Goal: Information Seeking & Learning: Compare options

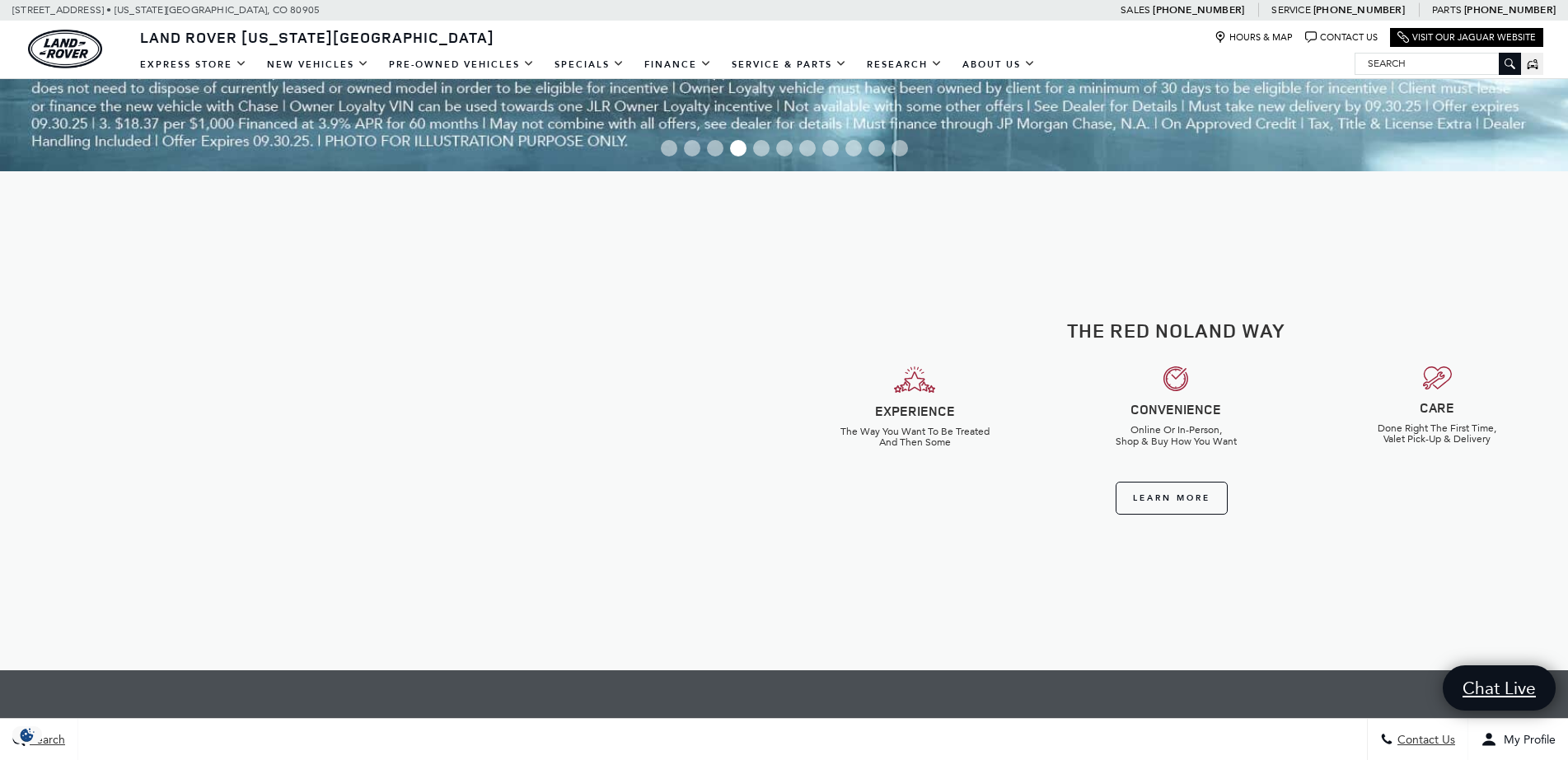
scroll to position [1377, 0]
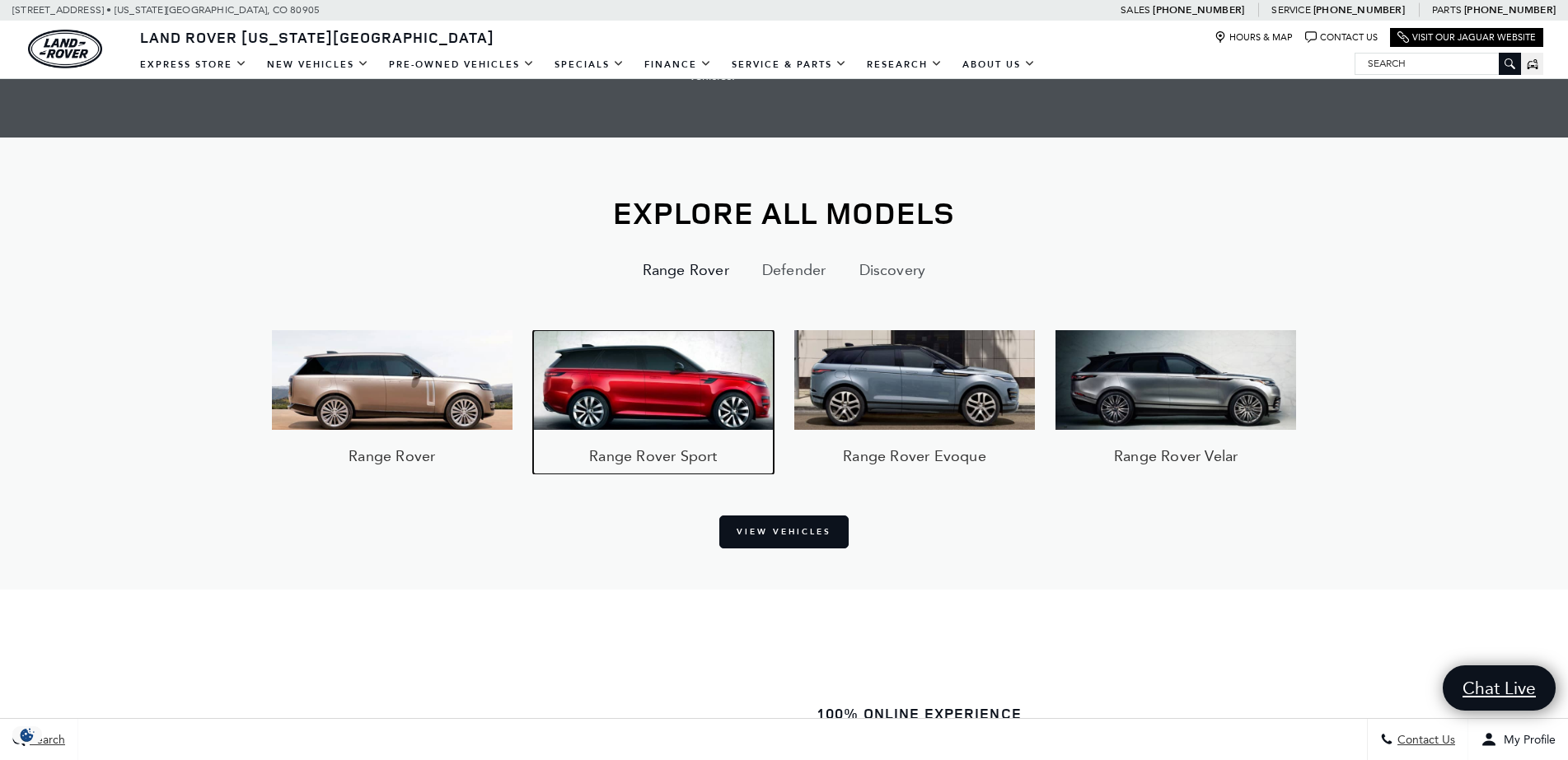
click at [626, 368] on img at bounding box center [653, 379] width 240 height 99
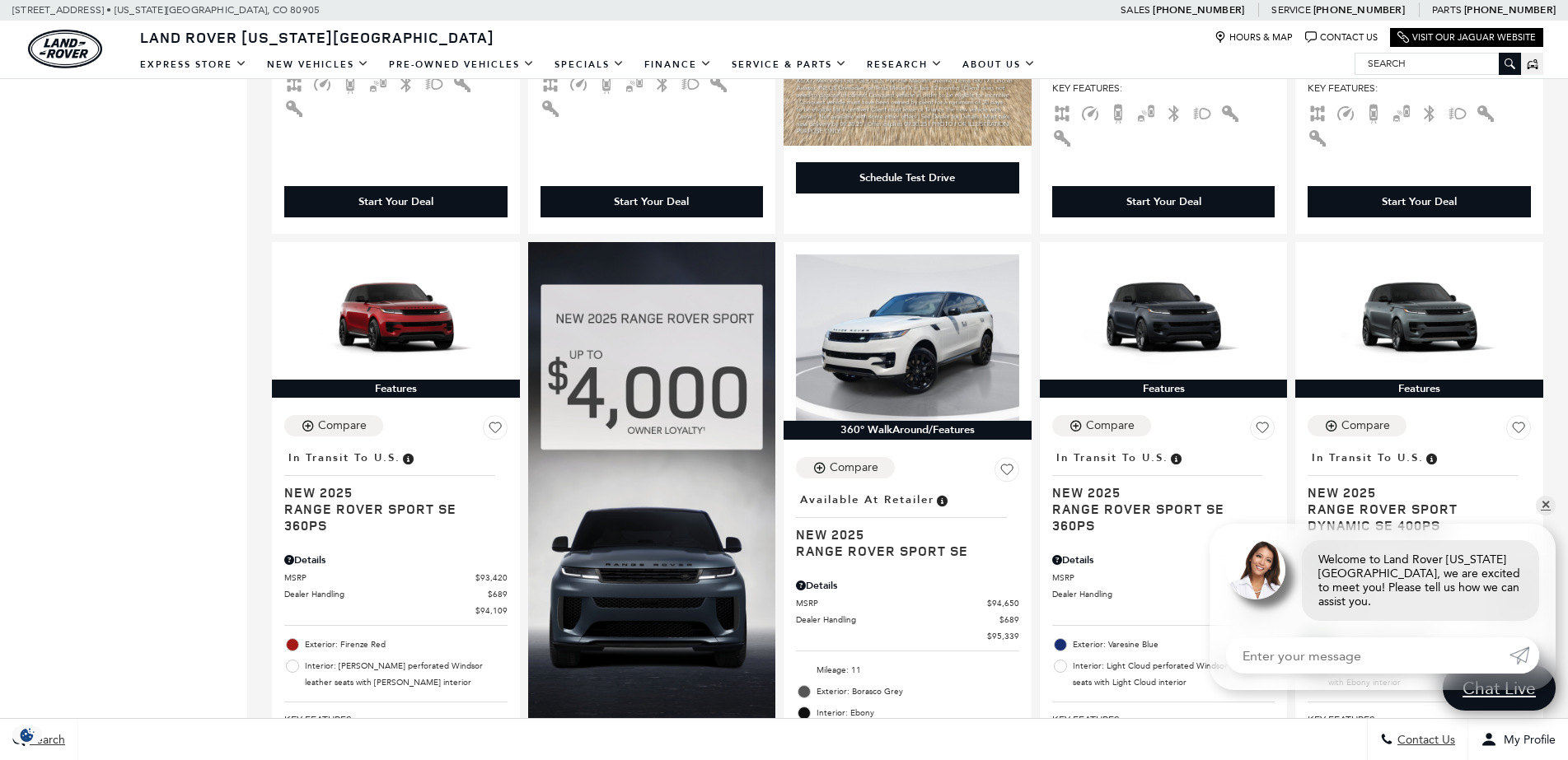
scroll to position [1719, 0]
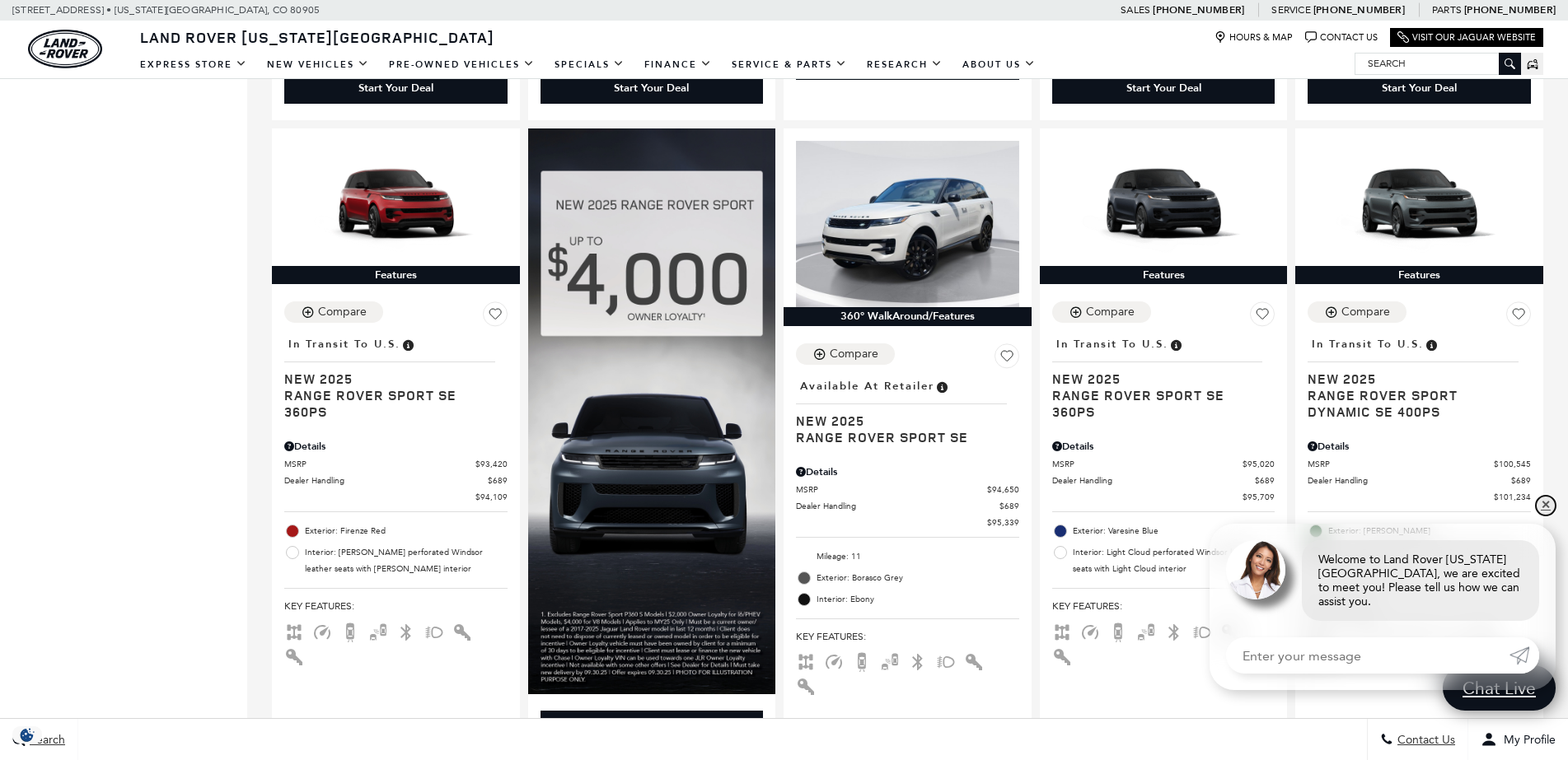
click at [1543, 515] on link "✕" at bounding box center [1545, 505] width 19 height 19
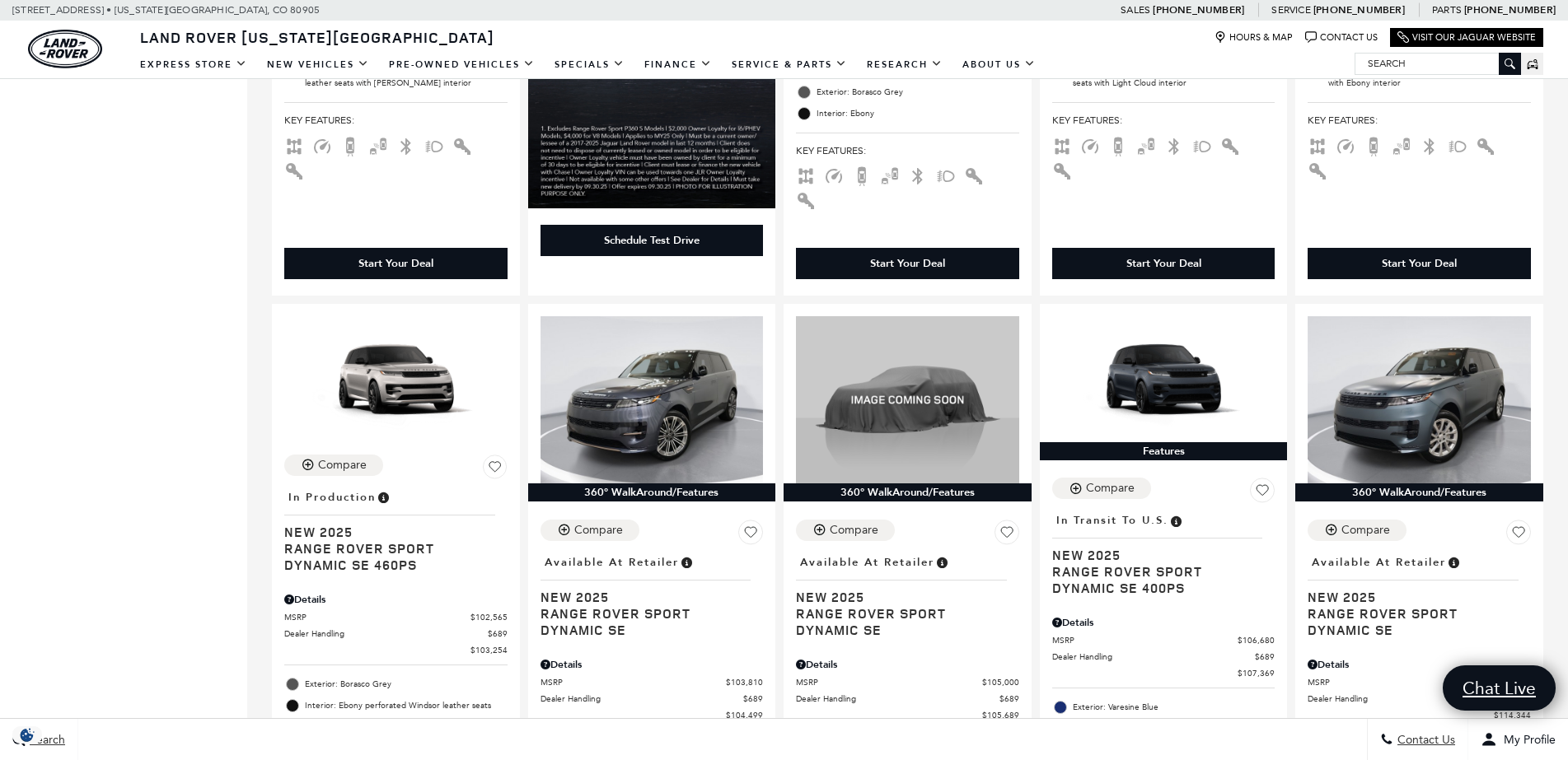
scroll to position [2198, 0]
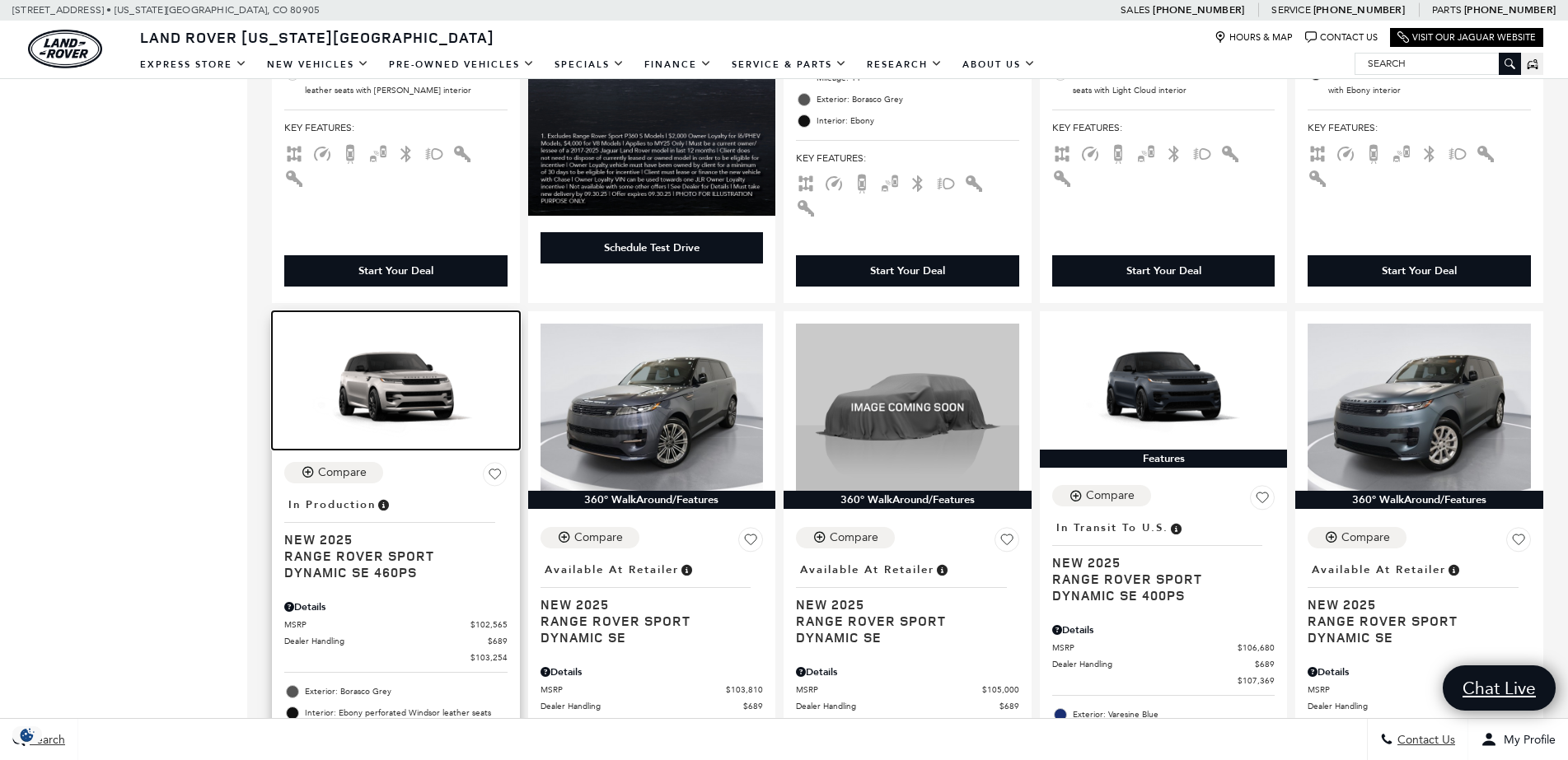
click at [378, 323] on img at bounding box center [396, 386] width 224 height 126
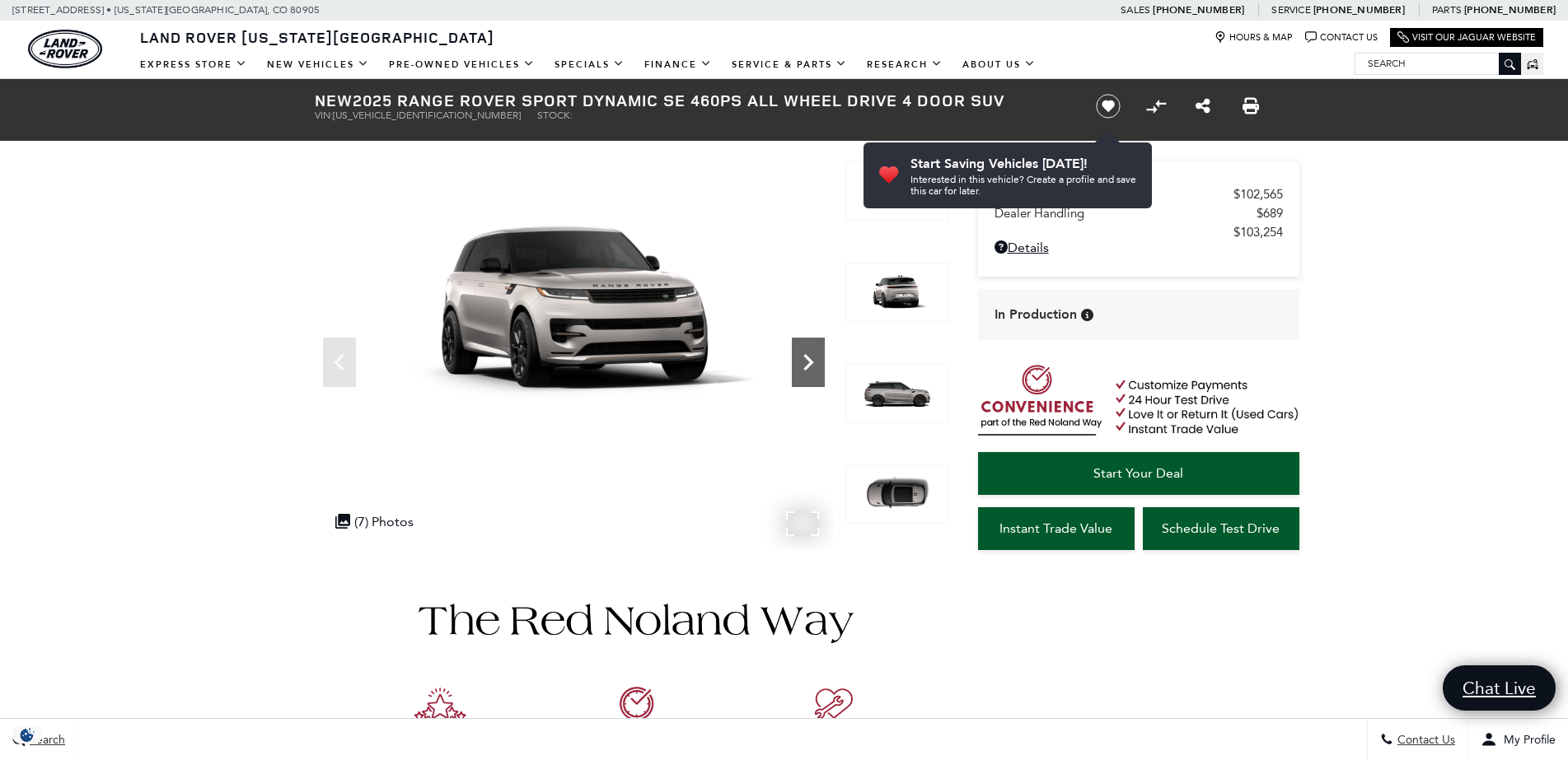
click at [797, 347] on icon "Next" at bounding box center [808, 362] width 33 height 33
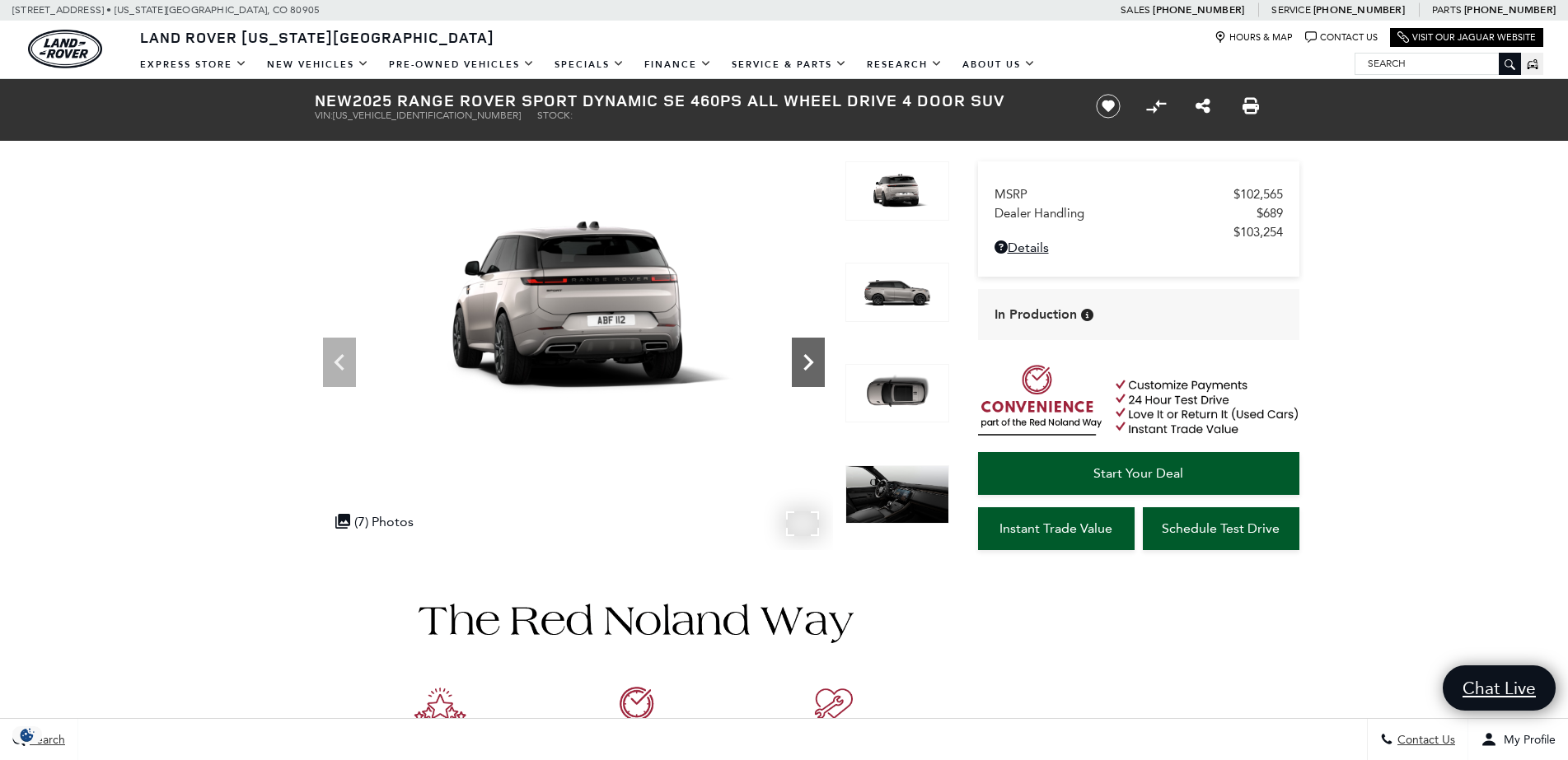
click at [797, 347] on icon "Next" at bounding box center [808, 362] width 33 height 33
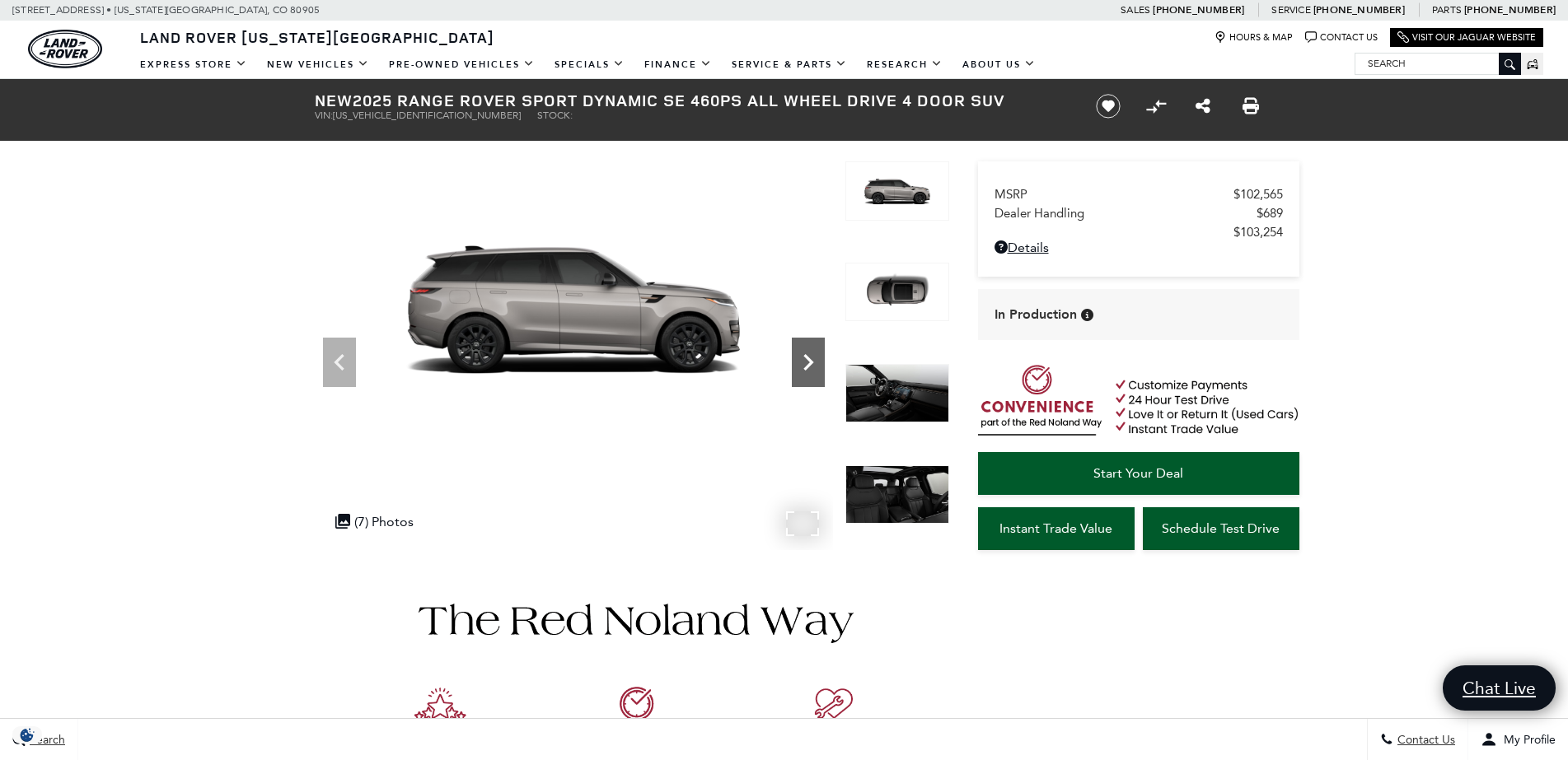
click at [797, 347] on icon "Next" at bounding box center [808, 362] width 33 height 33
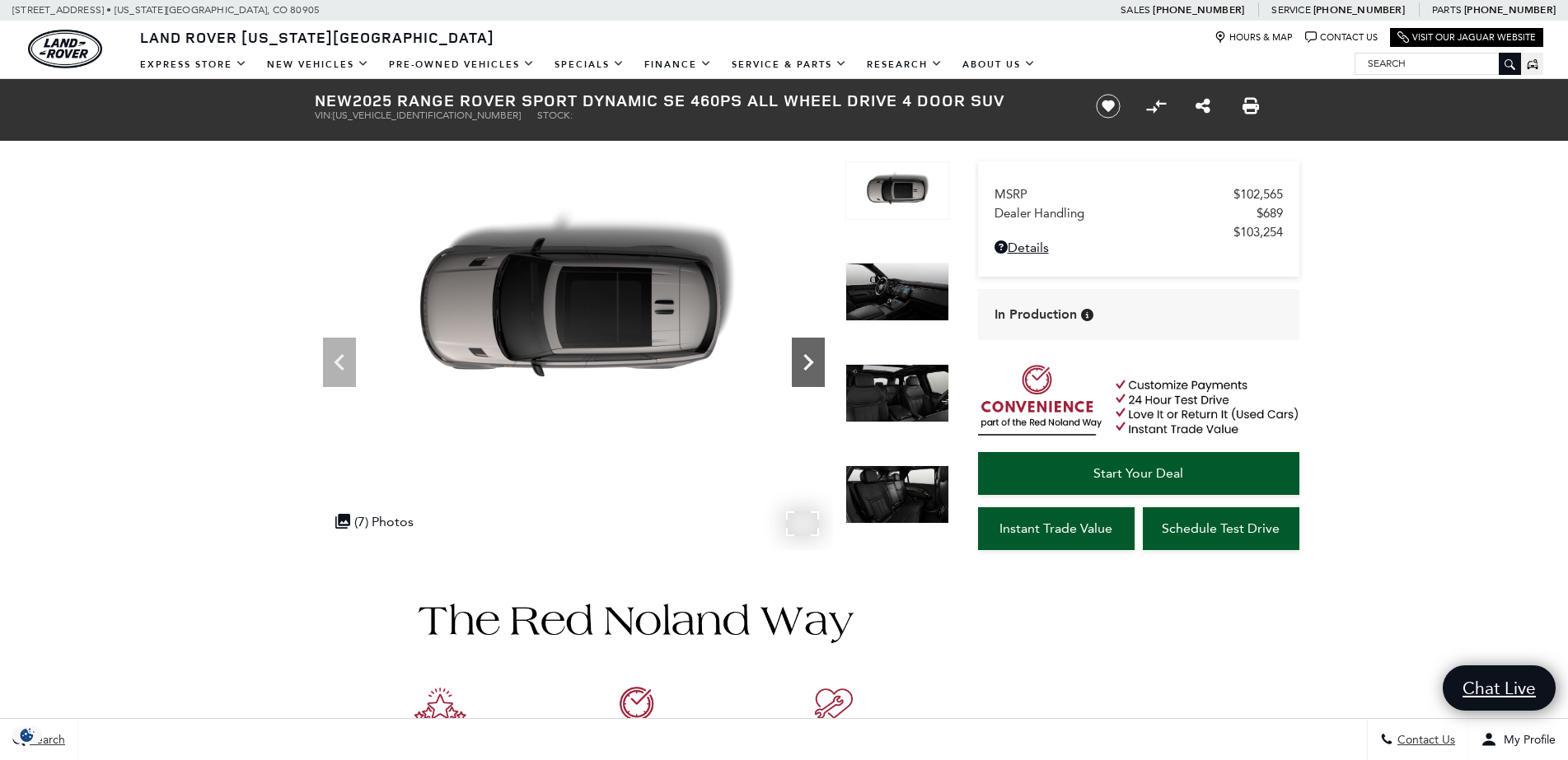
click at [797, 347] on icon "Next" at bounding box center [808, 362] width 33 height 33
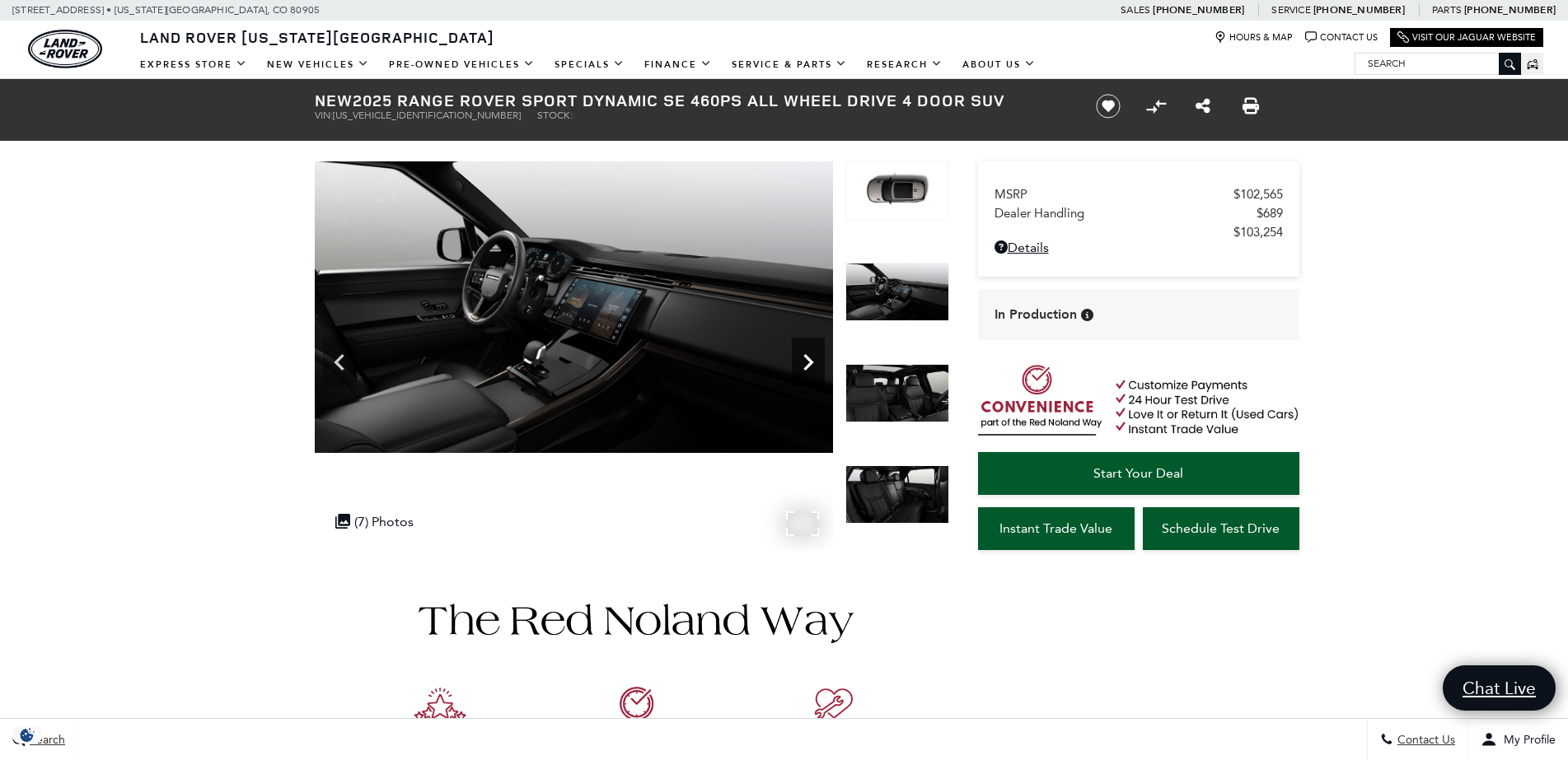
click at [797, 347] on icon "Next" at bounding box center [808, 362] width 33 height 33
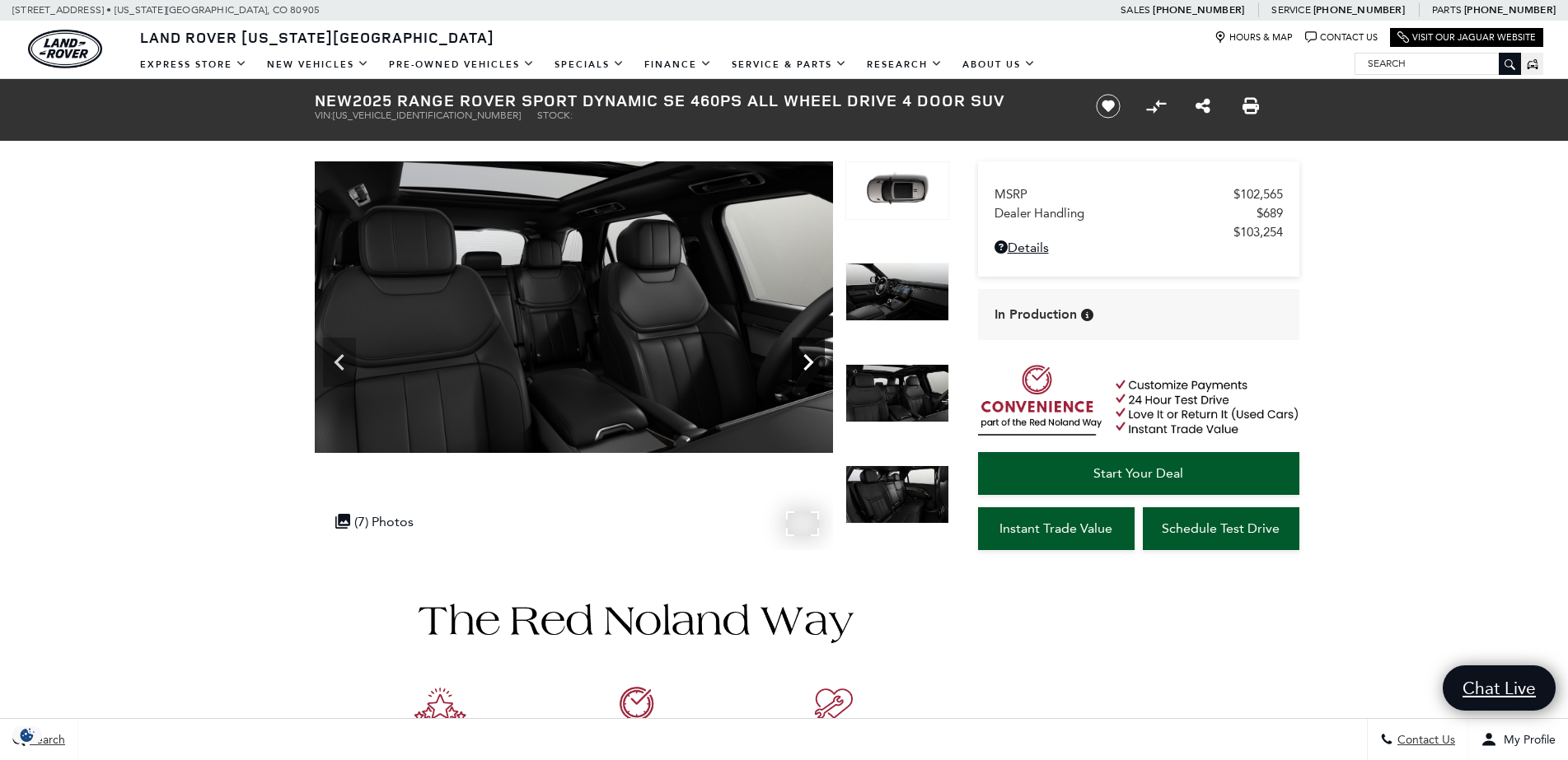
click at [797, 347] on icon "Next" at bounding box center [808, 362] width 33 height 33
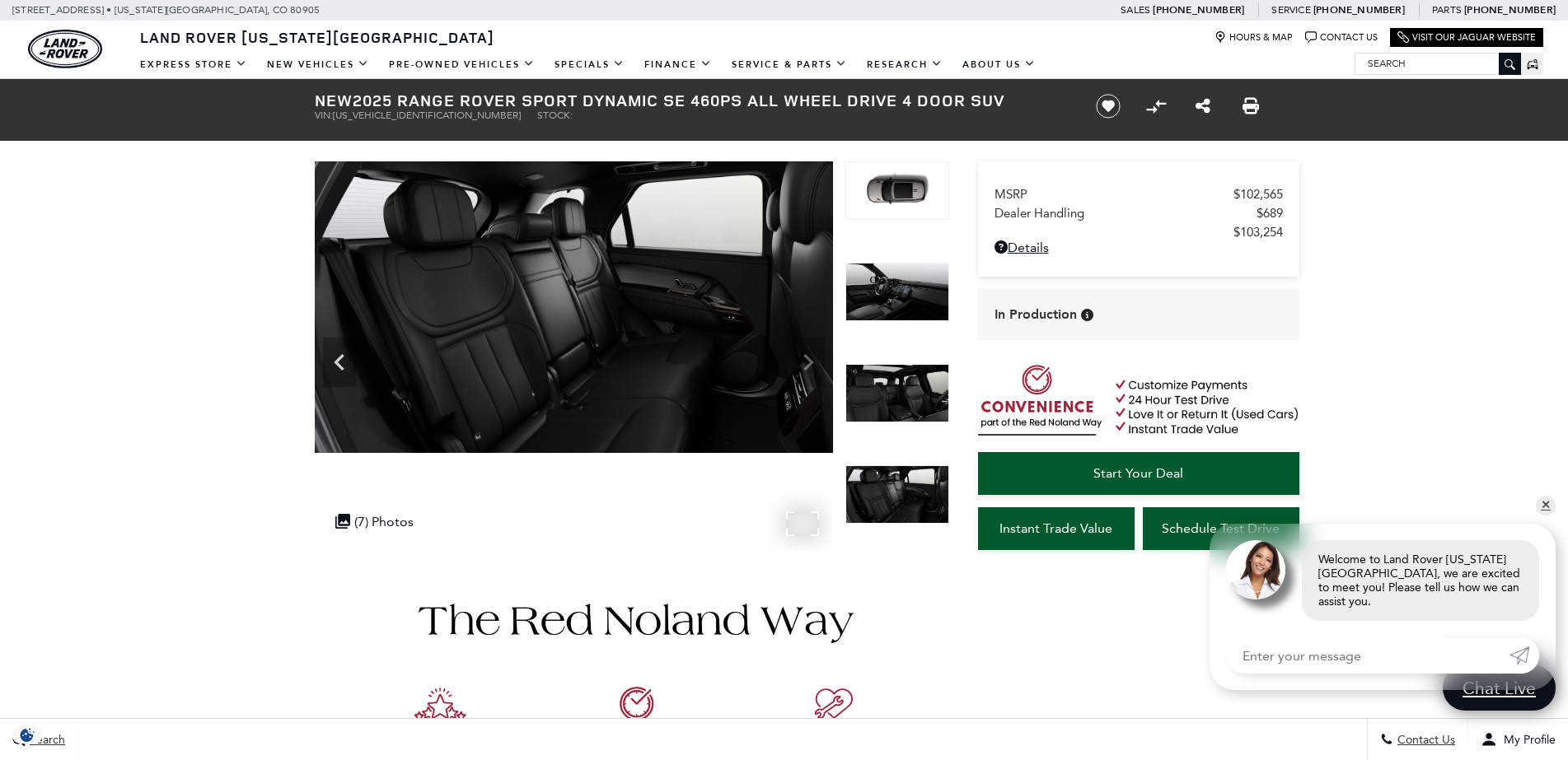
click at [797, 347] on img at bounding box center [574, 308] width 518 height 292
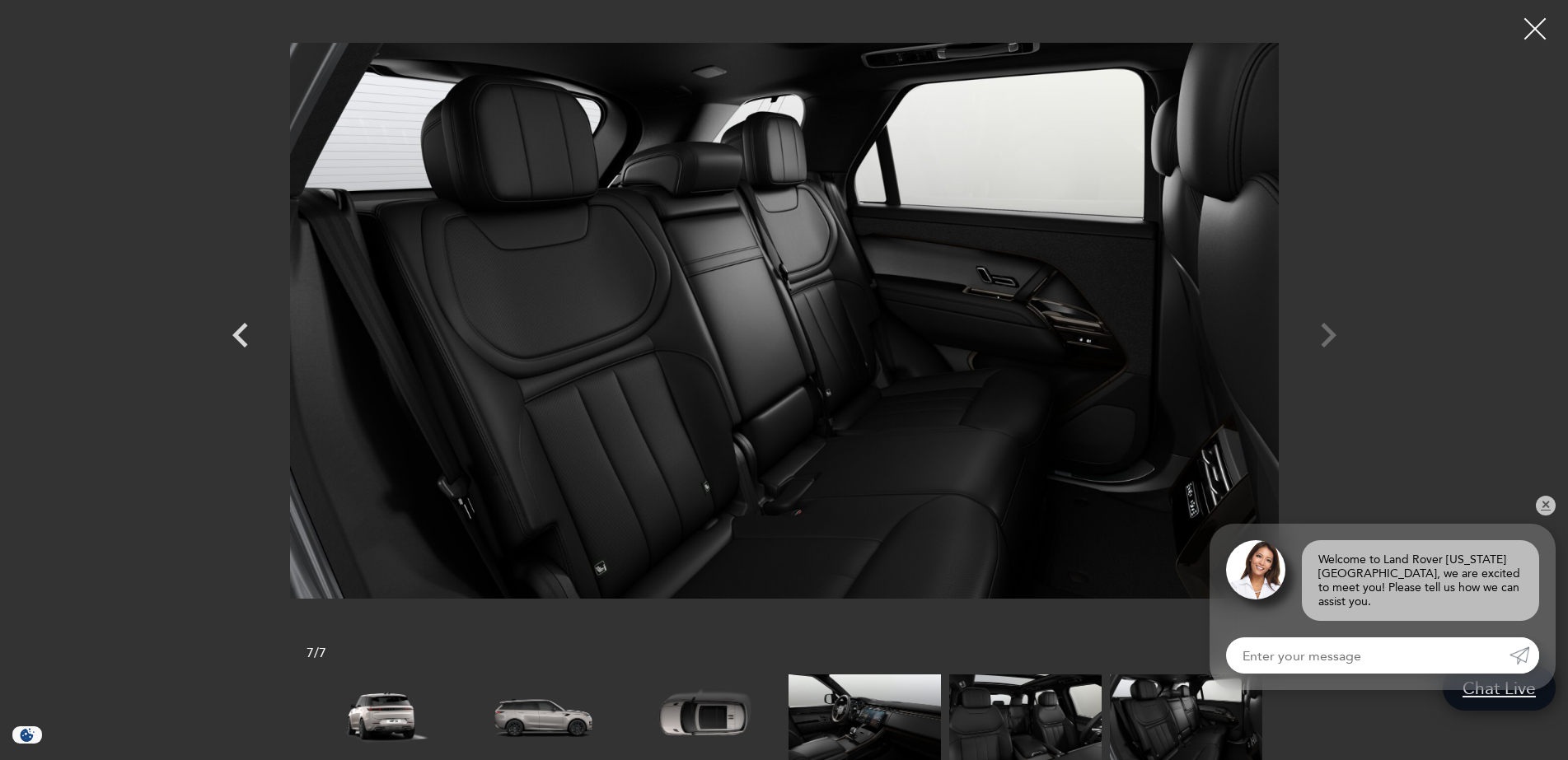
click at [1548, 30] on div at bounding box center [1535, 29] width 43 height 43
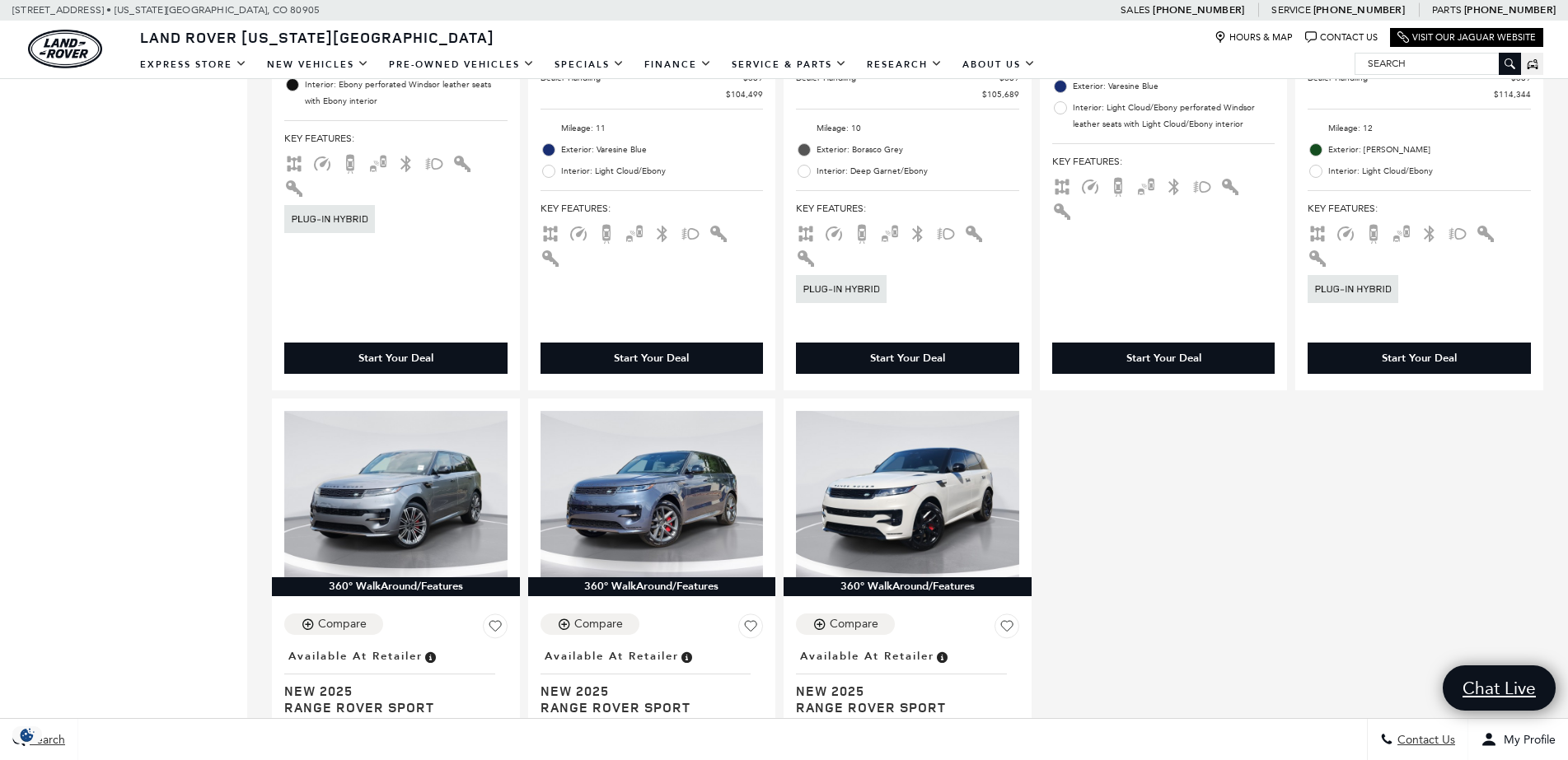
scroll to position [2406, 0]
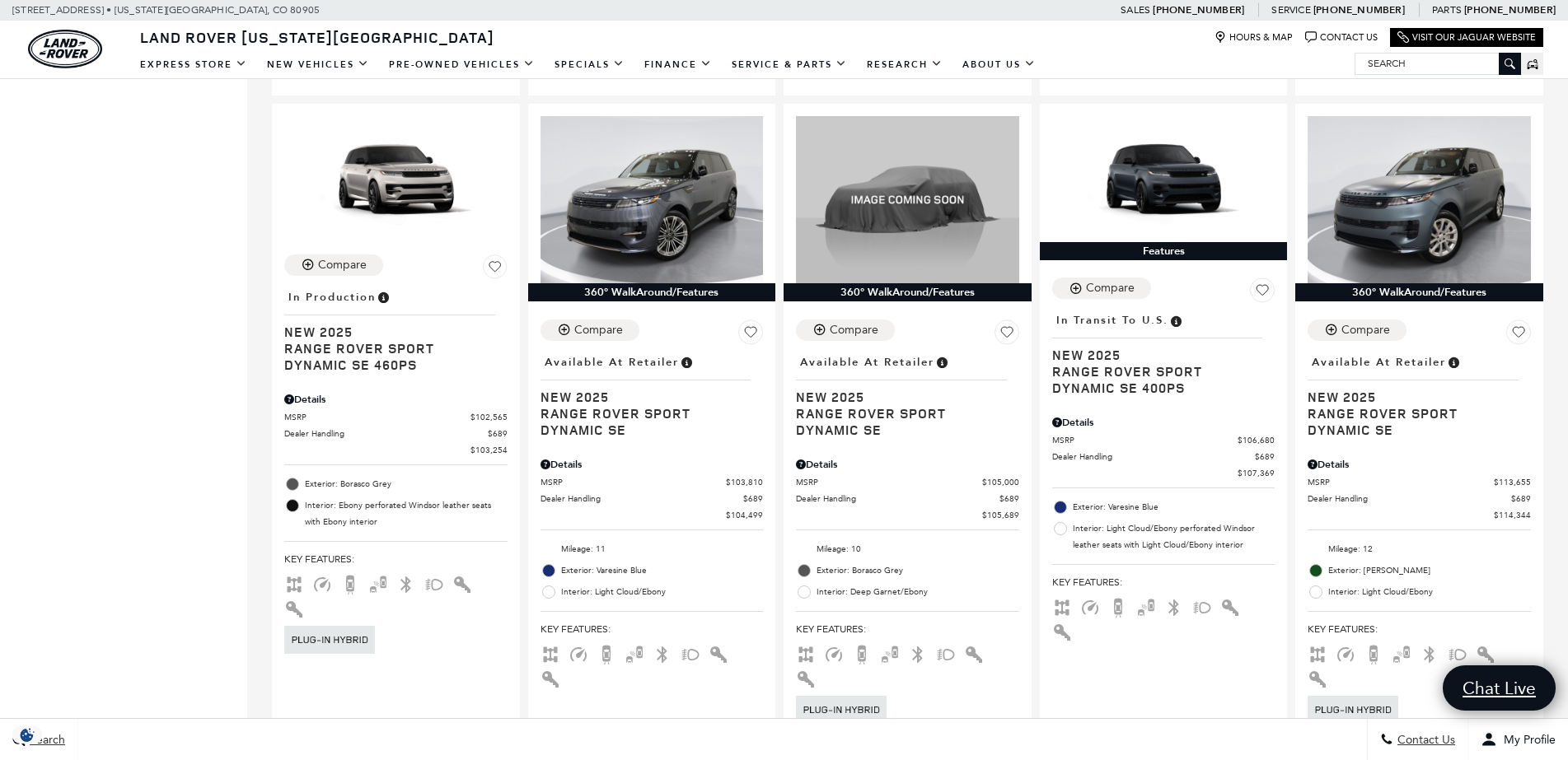
drag, startPoint x: 1507, startPoint y: 404, endPoint x: 1564, endPoint y: 364, distance: 69.6
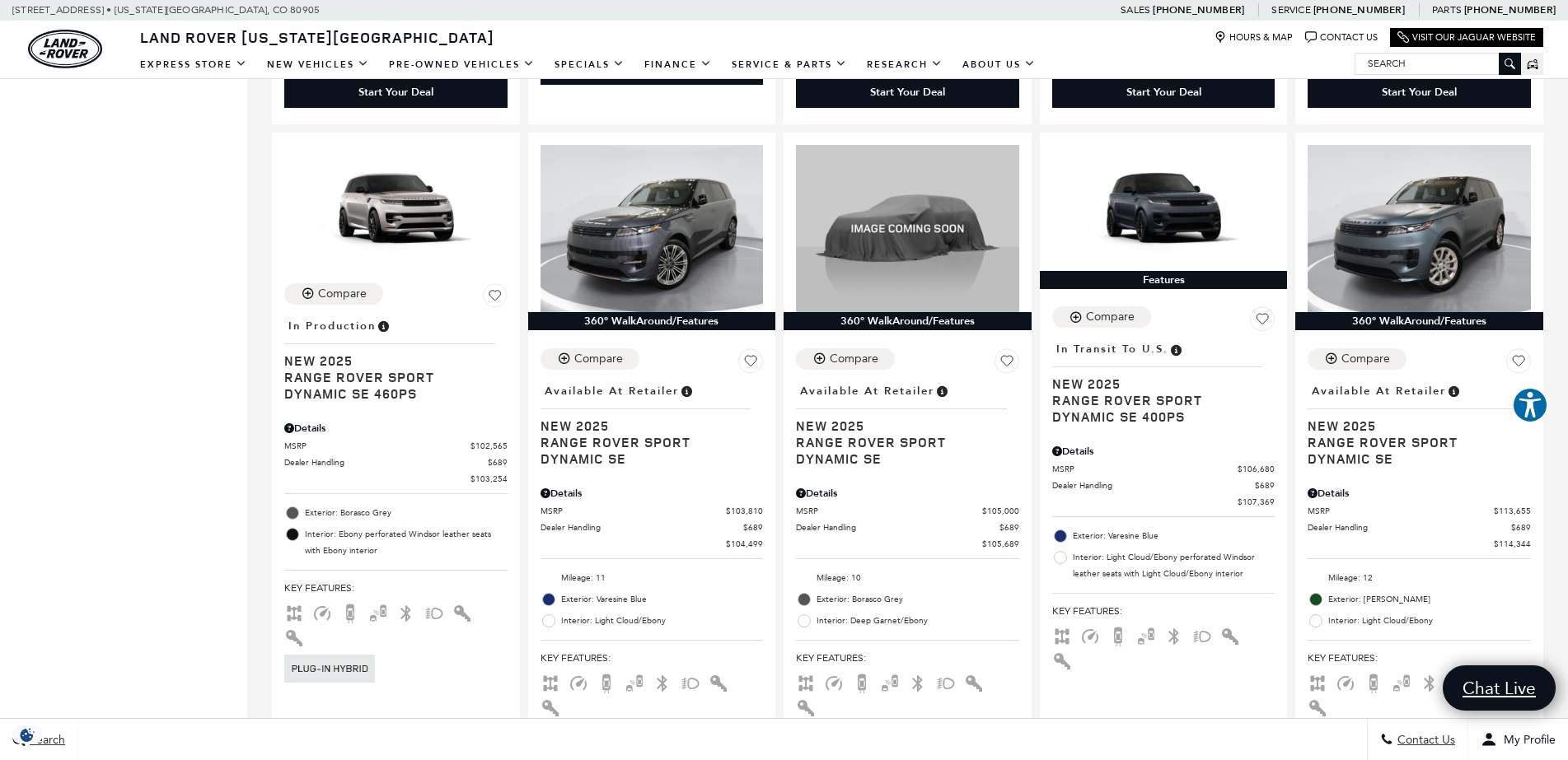
scroll to position [2341, 0]
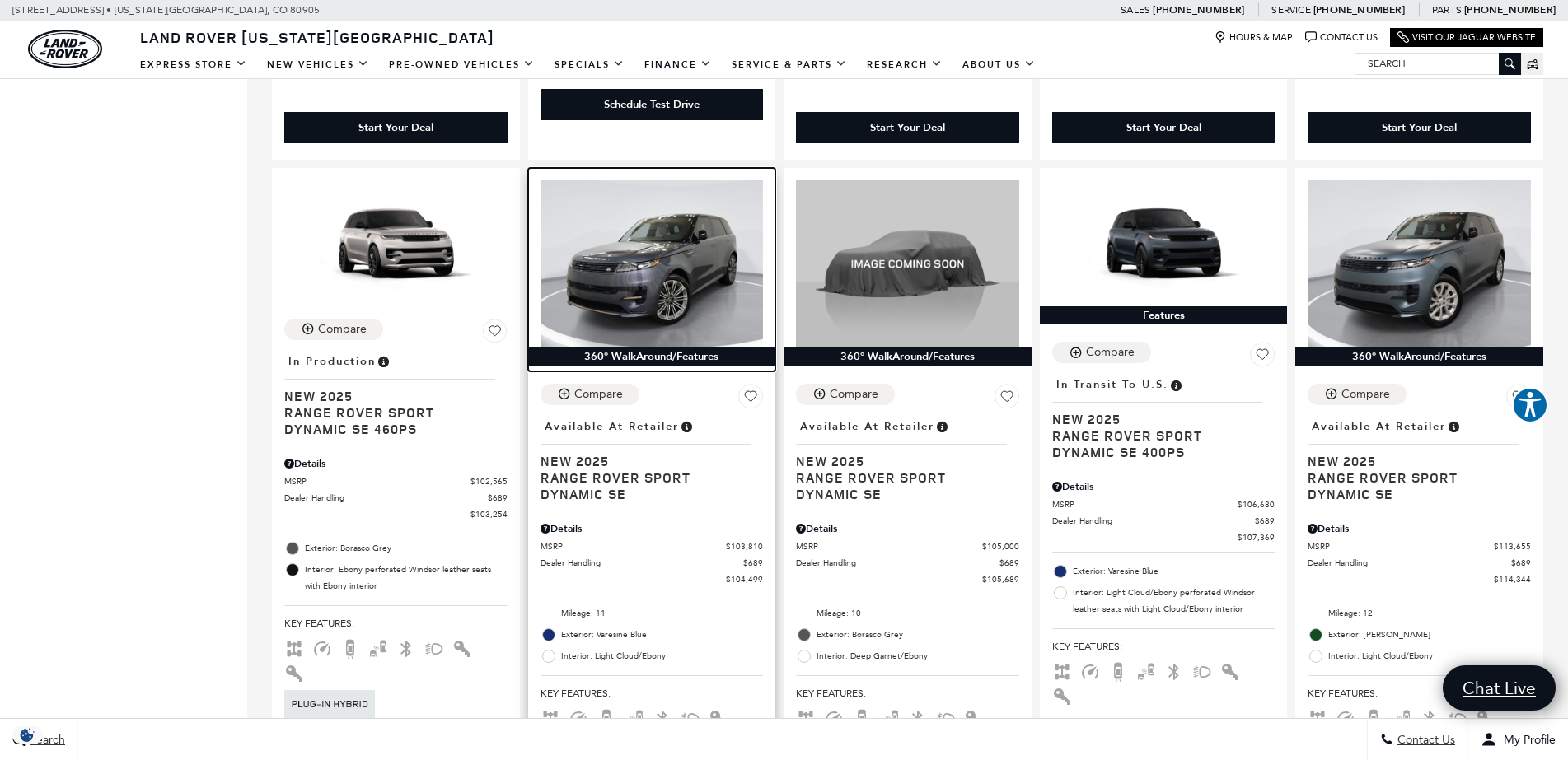
click at [690, 232] on img at bounding box center [652, 263] width 224 height 167
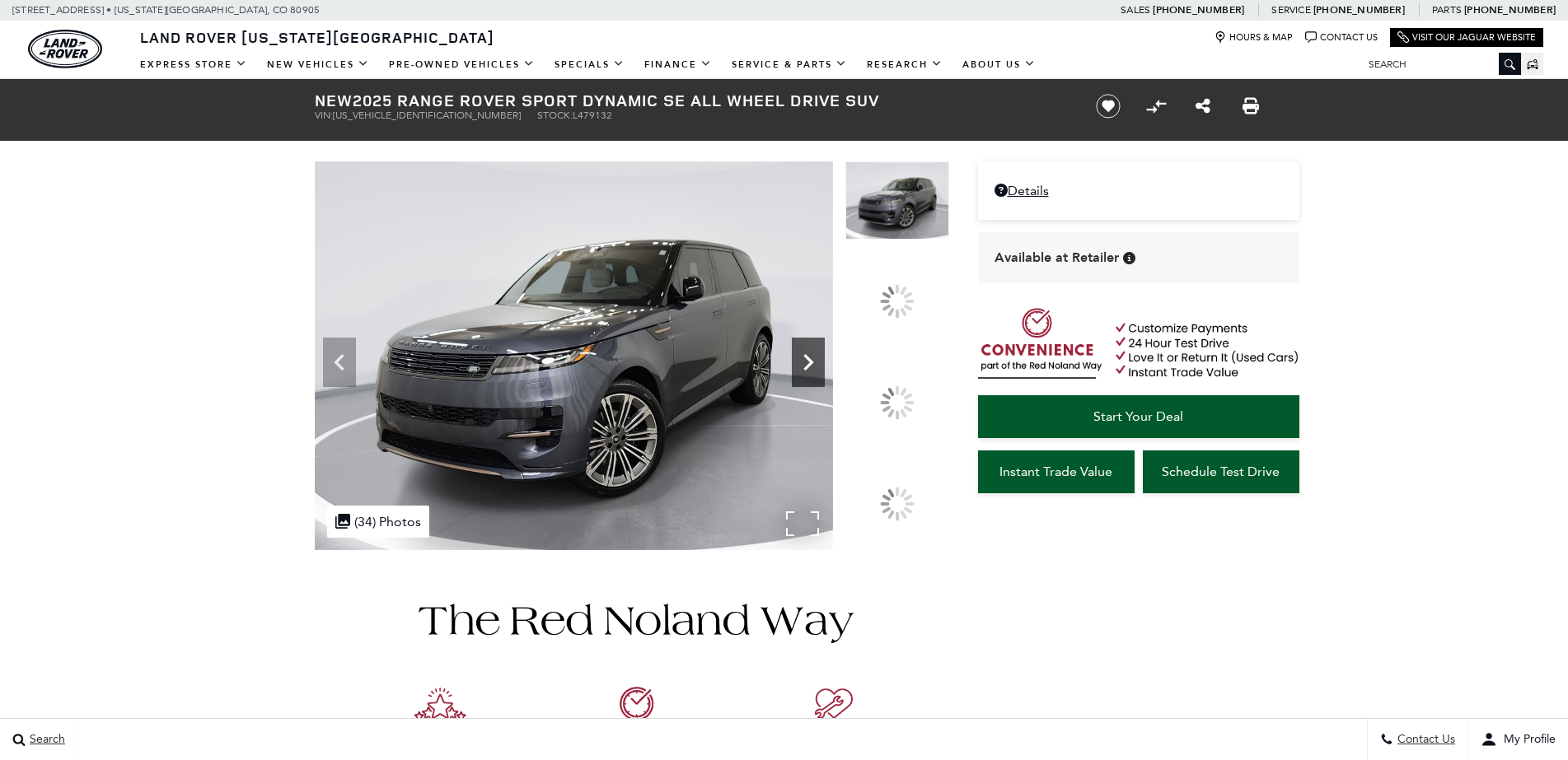
click at [824, 381] on div at bounding box center [808, 362] width 33 height 49
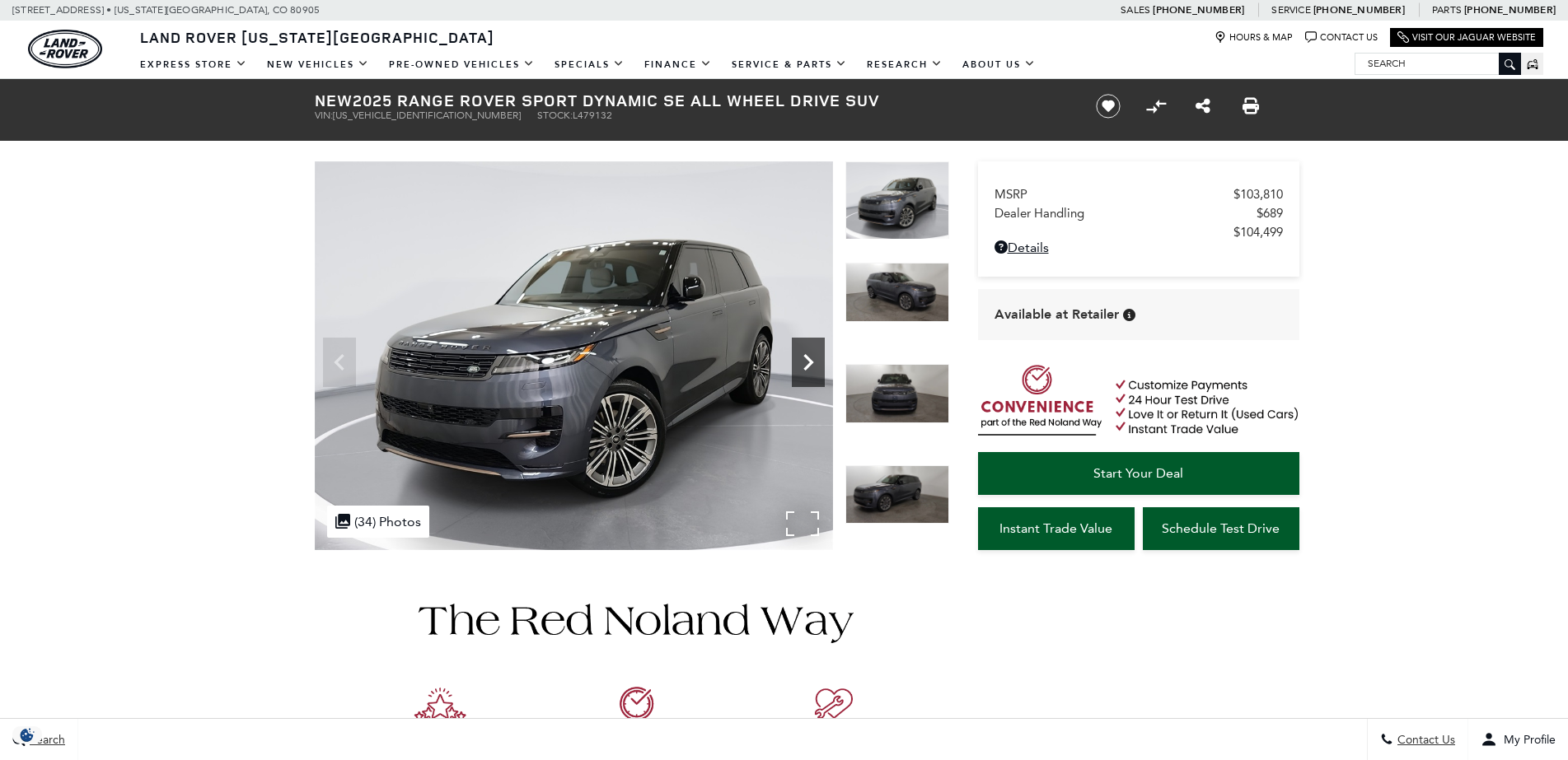
click at [810, 359] on icon "Next" at bounding box center [808, 362] width 33 height 33
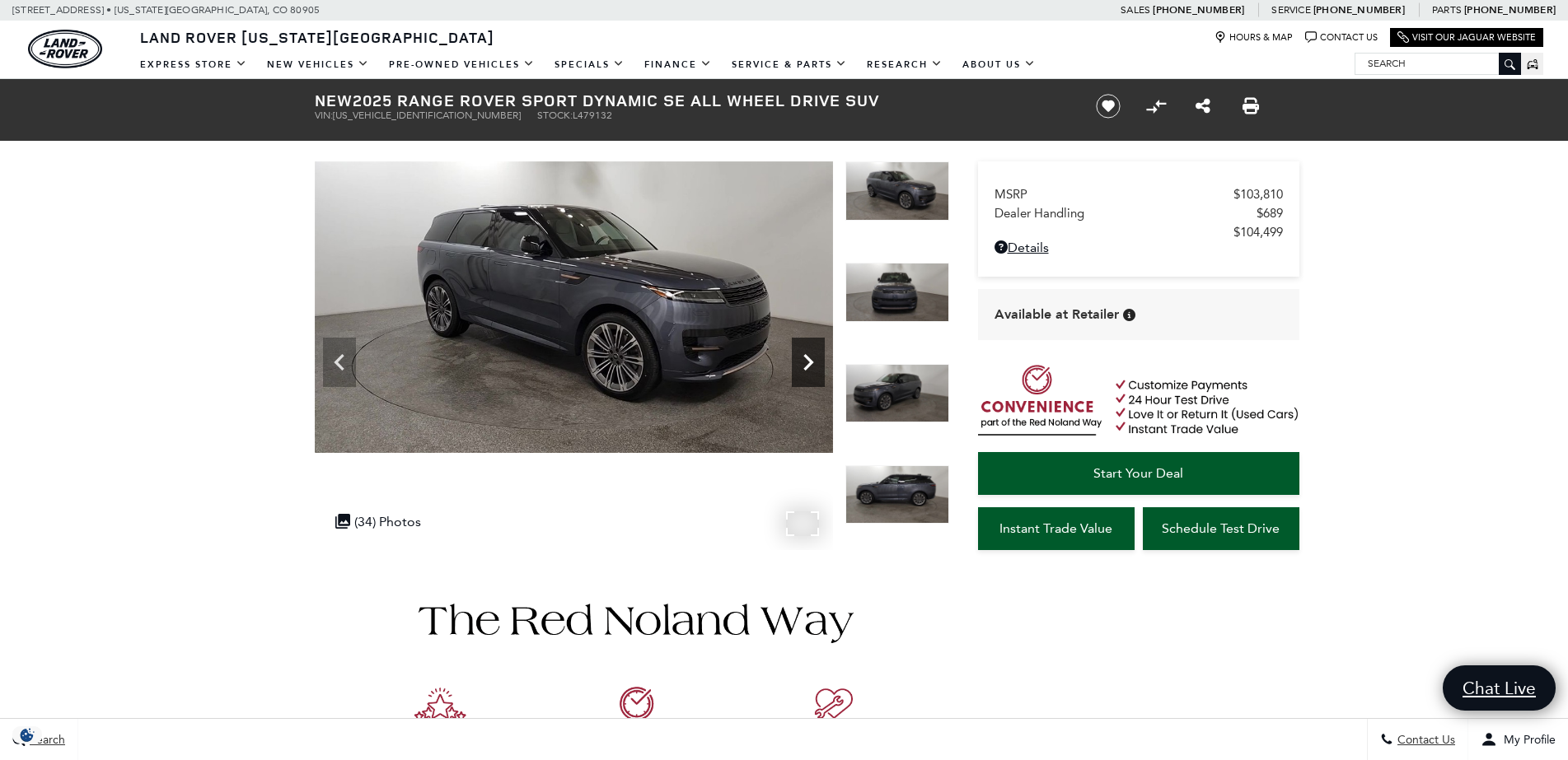
click at [810, 359] on icon "Next" at bounding box center [808, 362] width 33 height 33
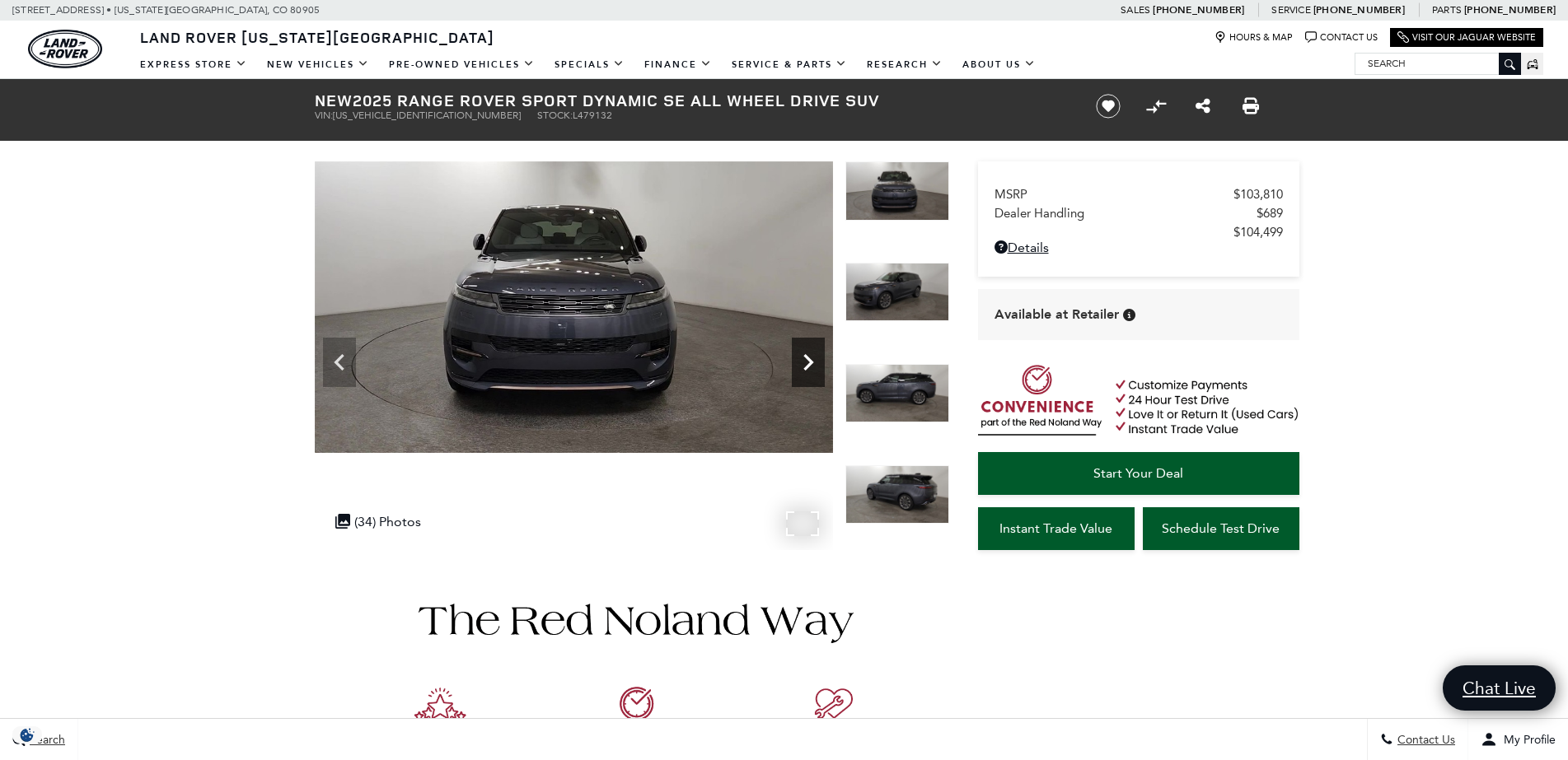
click at [810, 359] on icon "Next" at bounding box center [808, 362] width 33 height 33
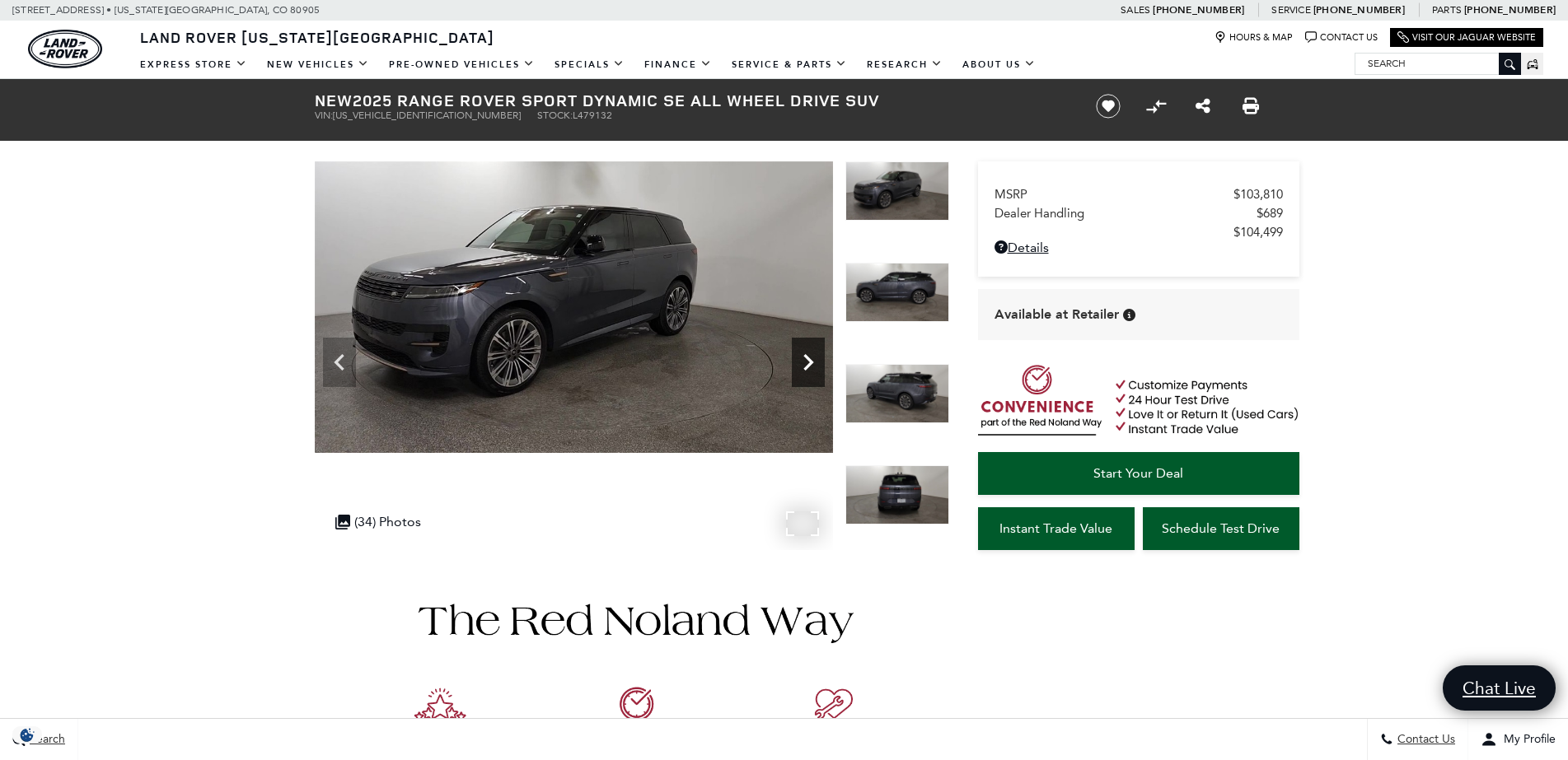
click at [810, 359] on icon "Next" at bounding box center [808, 362] width 33 height 33
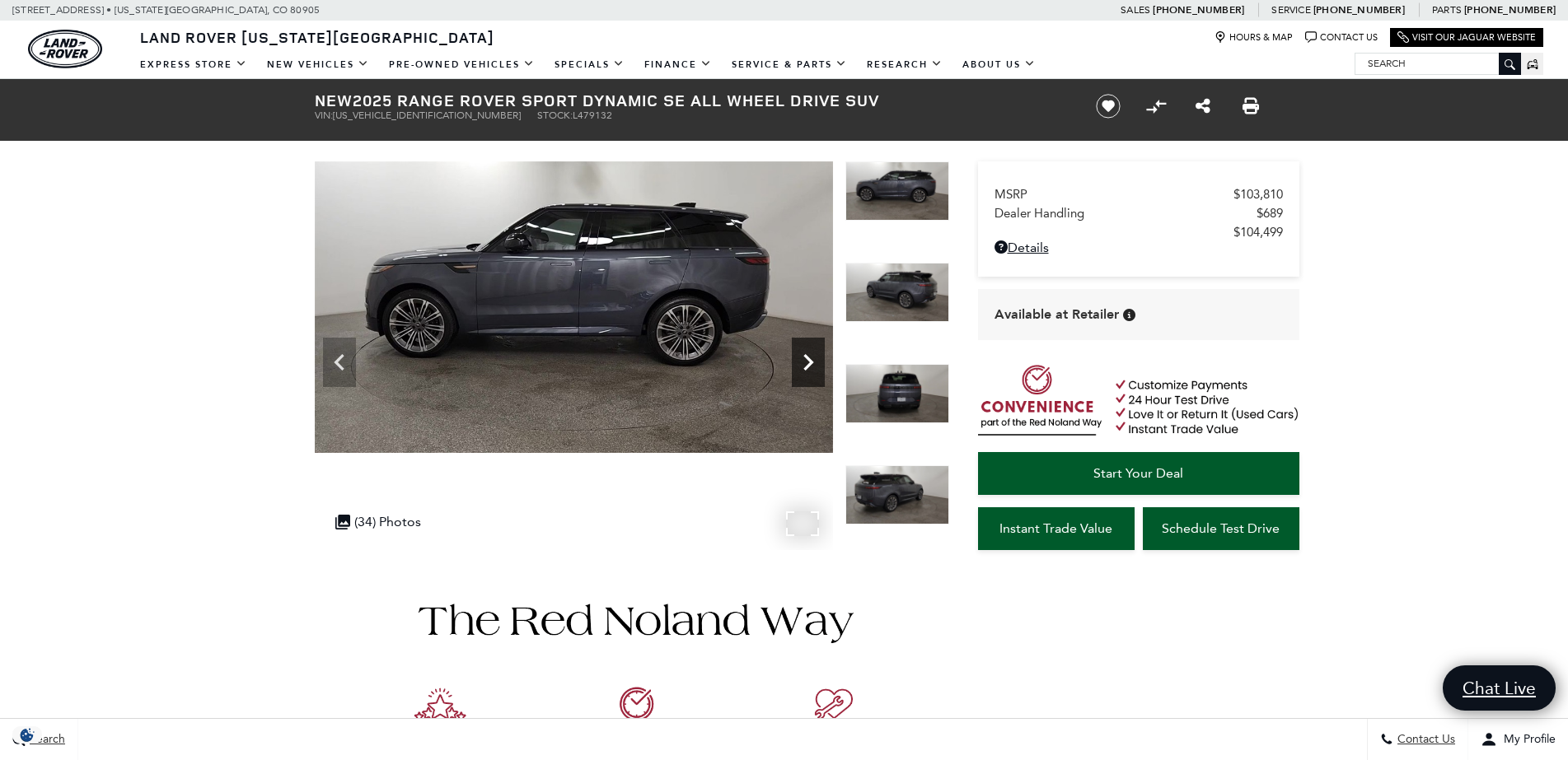
click at [810, 359] on icon "Next" at bounding box center [808, 362] width 33 height 33
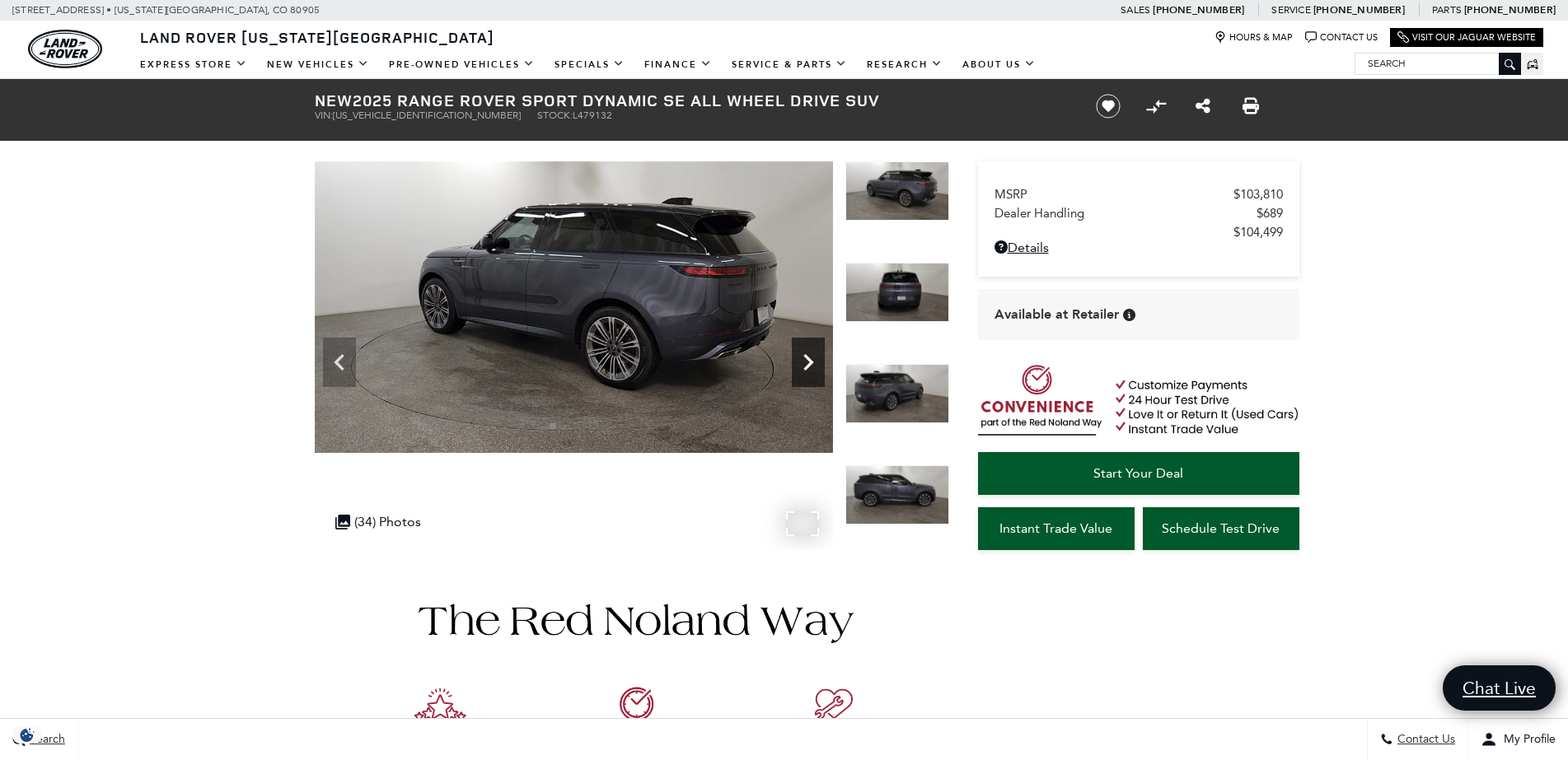
click at [810, 359] on icon "Next" at bounding box center [808, 362] width 33 height 33
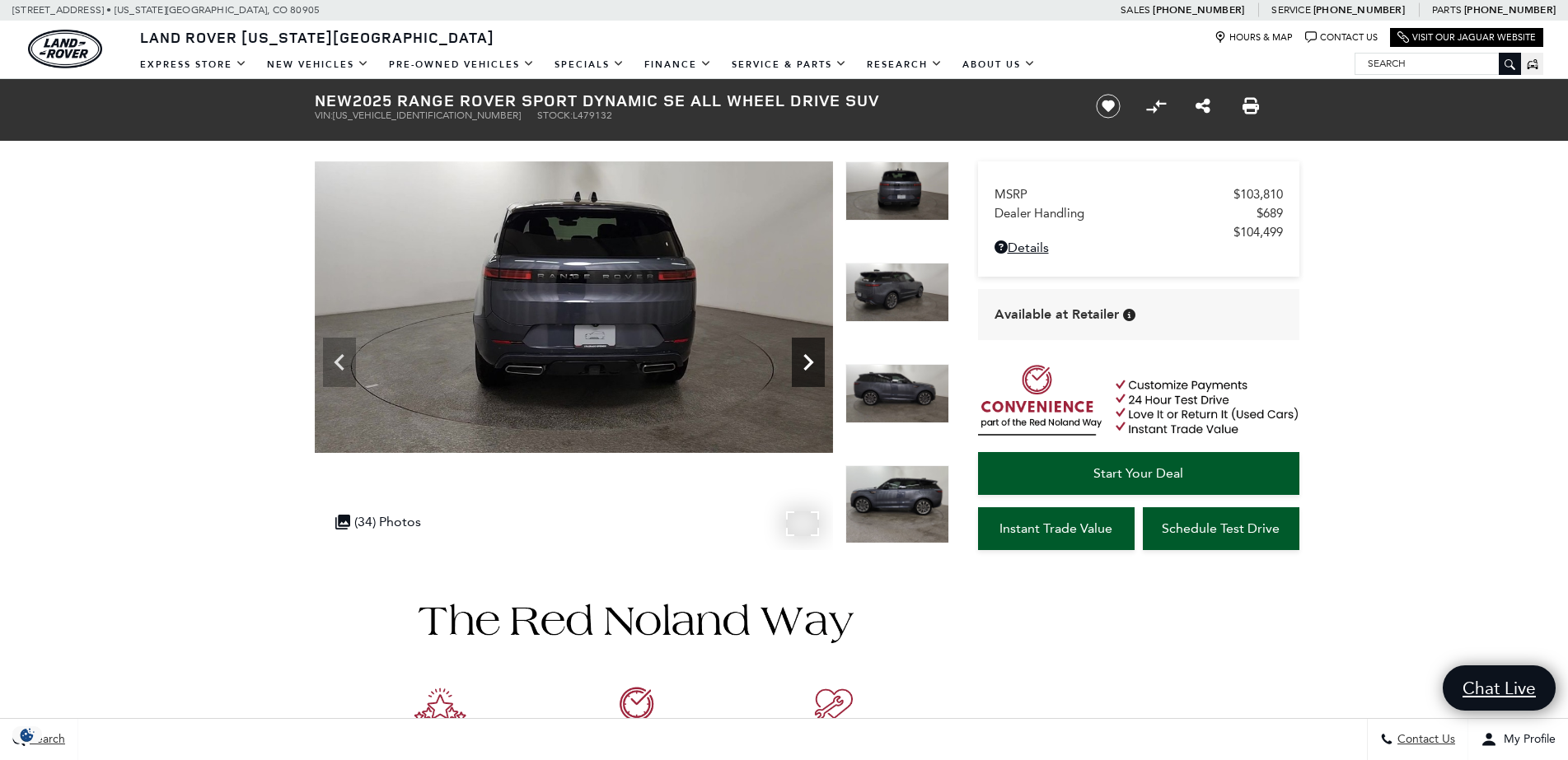
click at [810, 359] on icon "Next" at bounding box center [808, 362] width 33 height 33
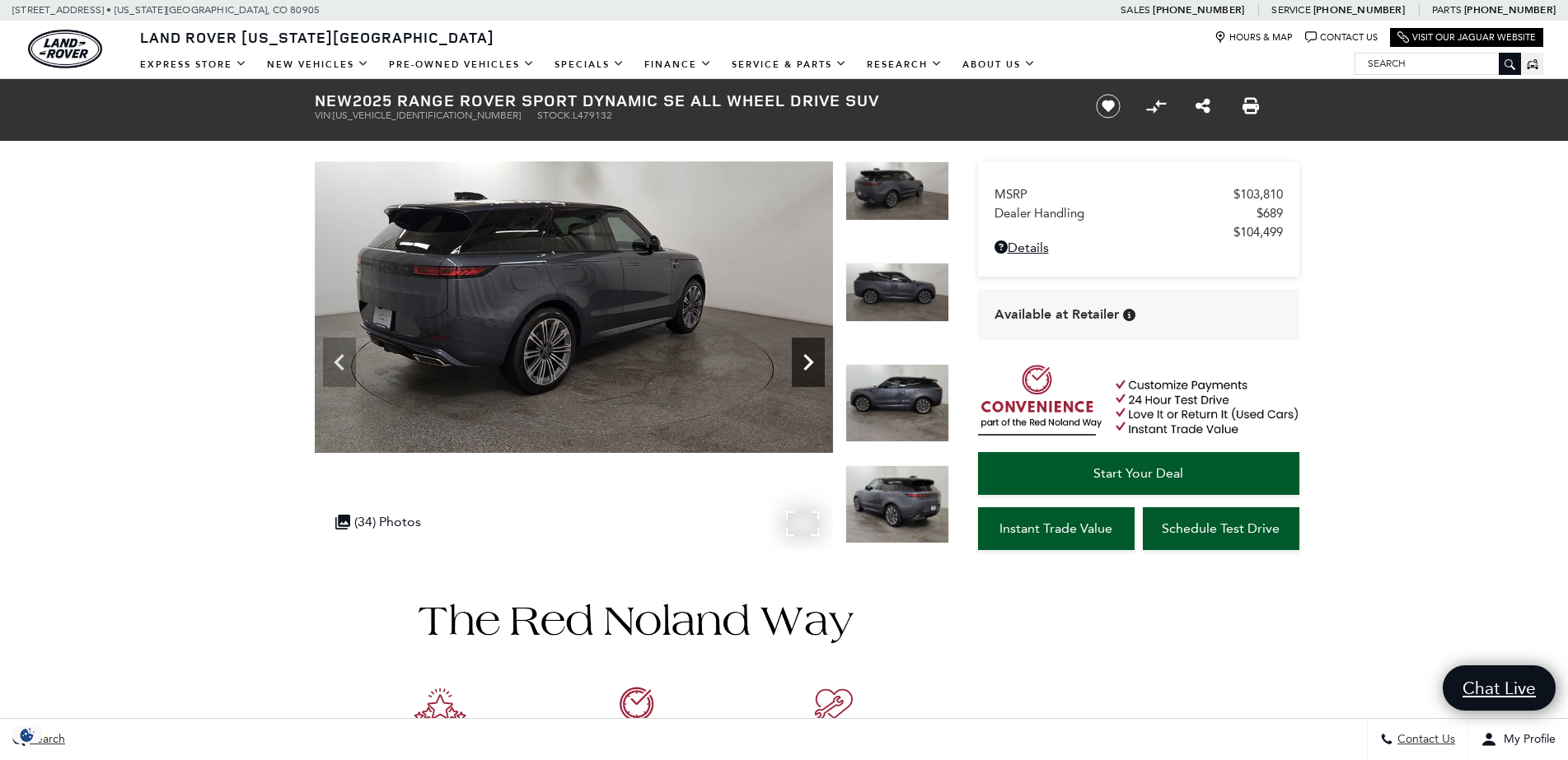
click at [810, 359] on icon "Next" at bounding box center [808, 362] width 33 height 33
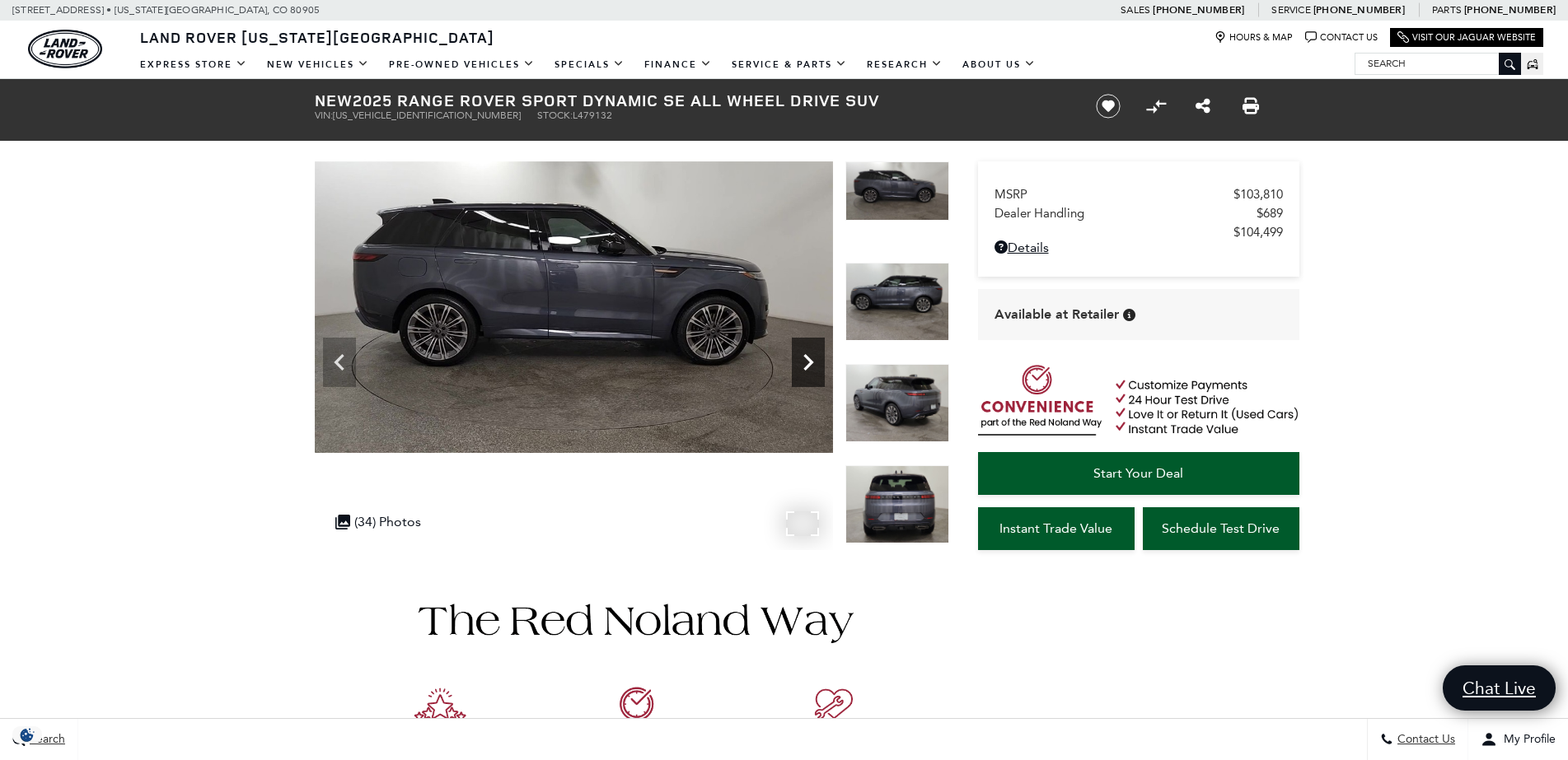
click at [810, 359] on icon "Next" at bounding box center [808, 362] width 33 height 33
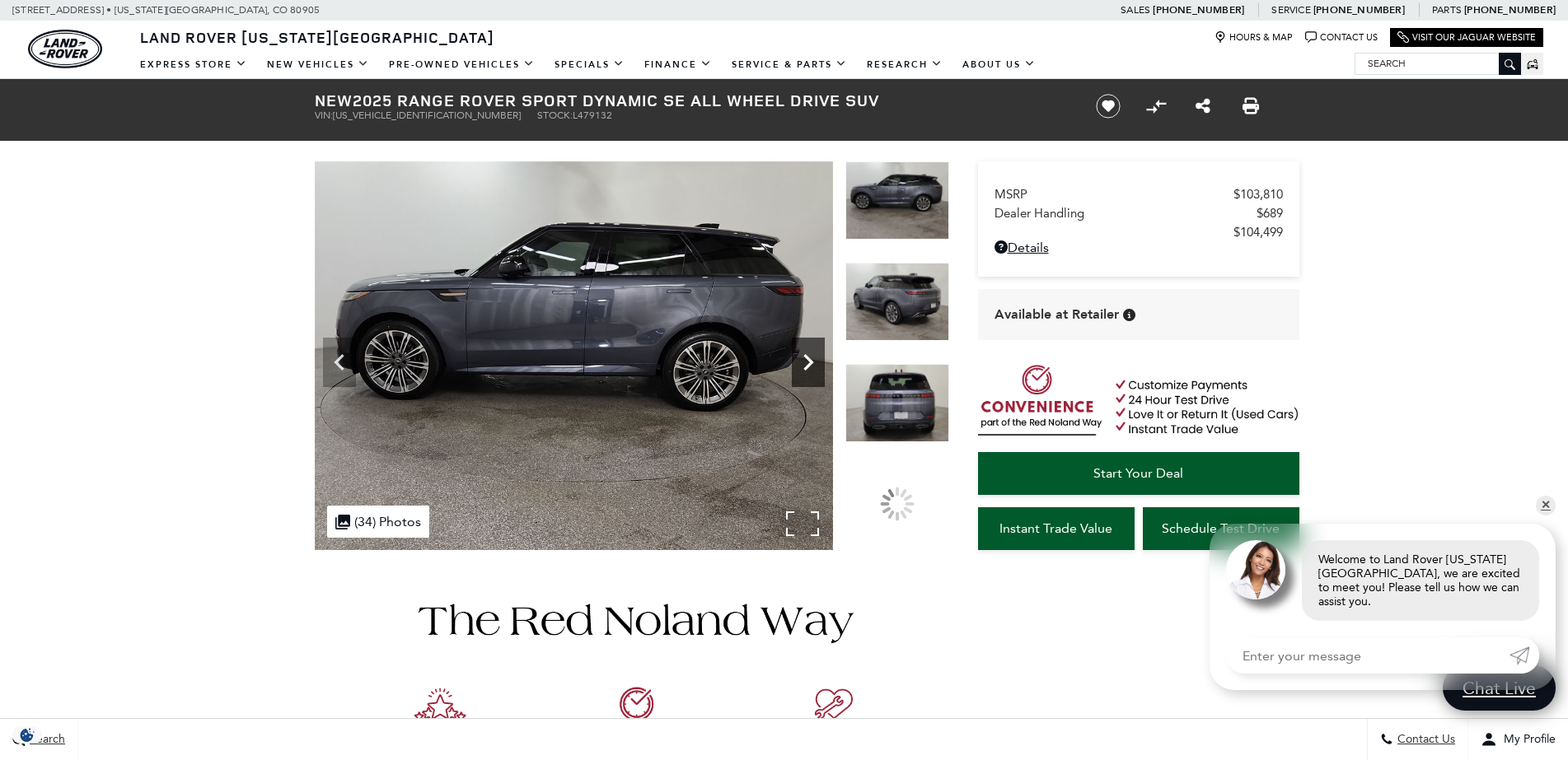
click at [810, 359] on icon "Next" at bounding box center [808, 362] width 33 height 33
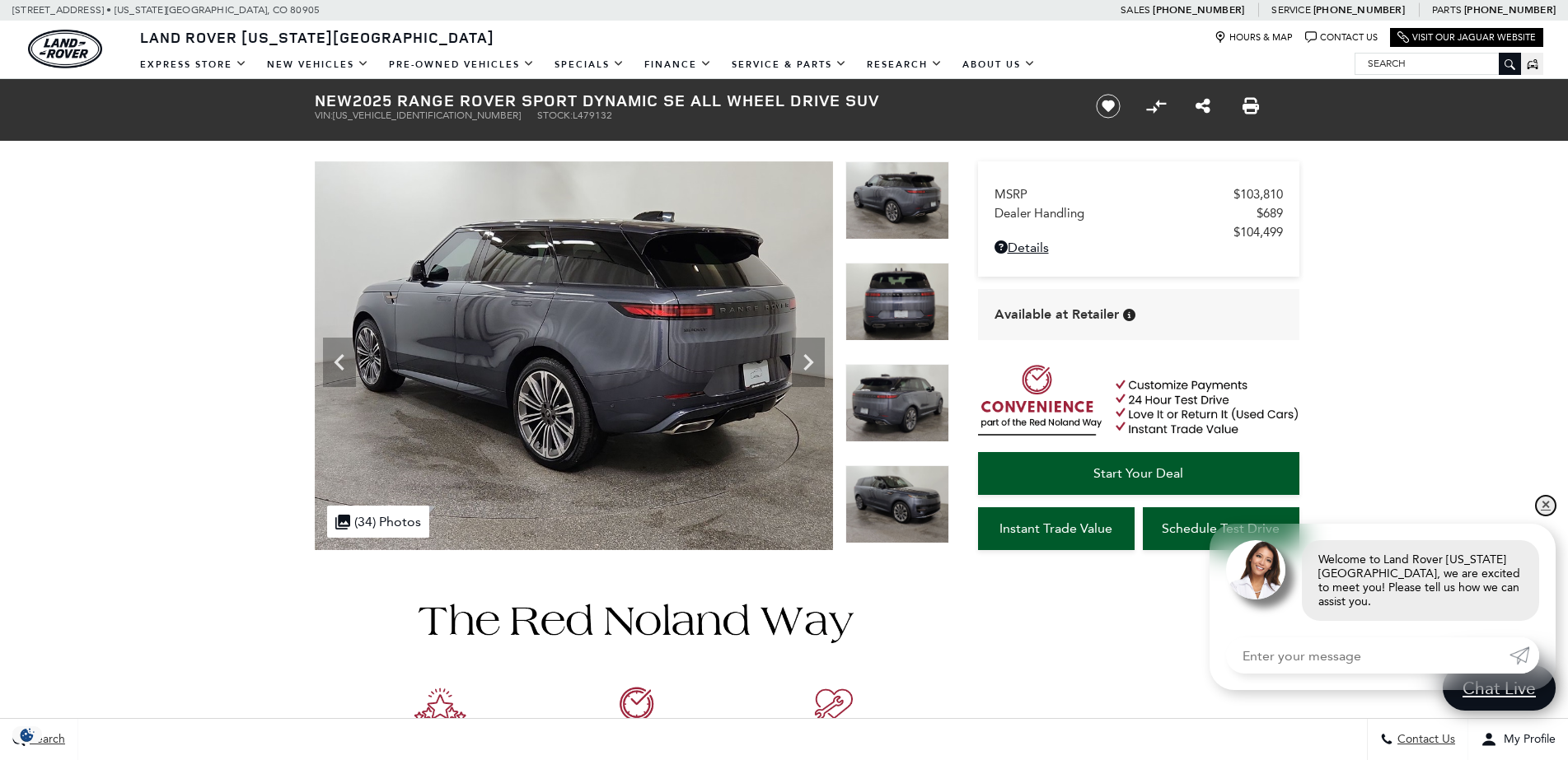
click at [1551, 513] on link "✕" at bounding box center [1545, 505] width 19 height 19
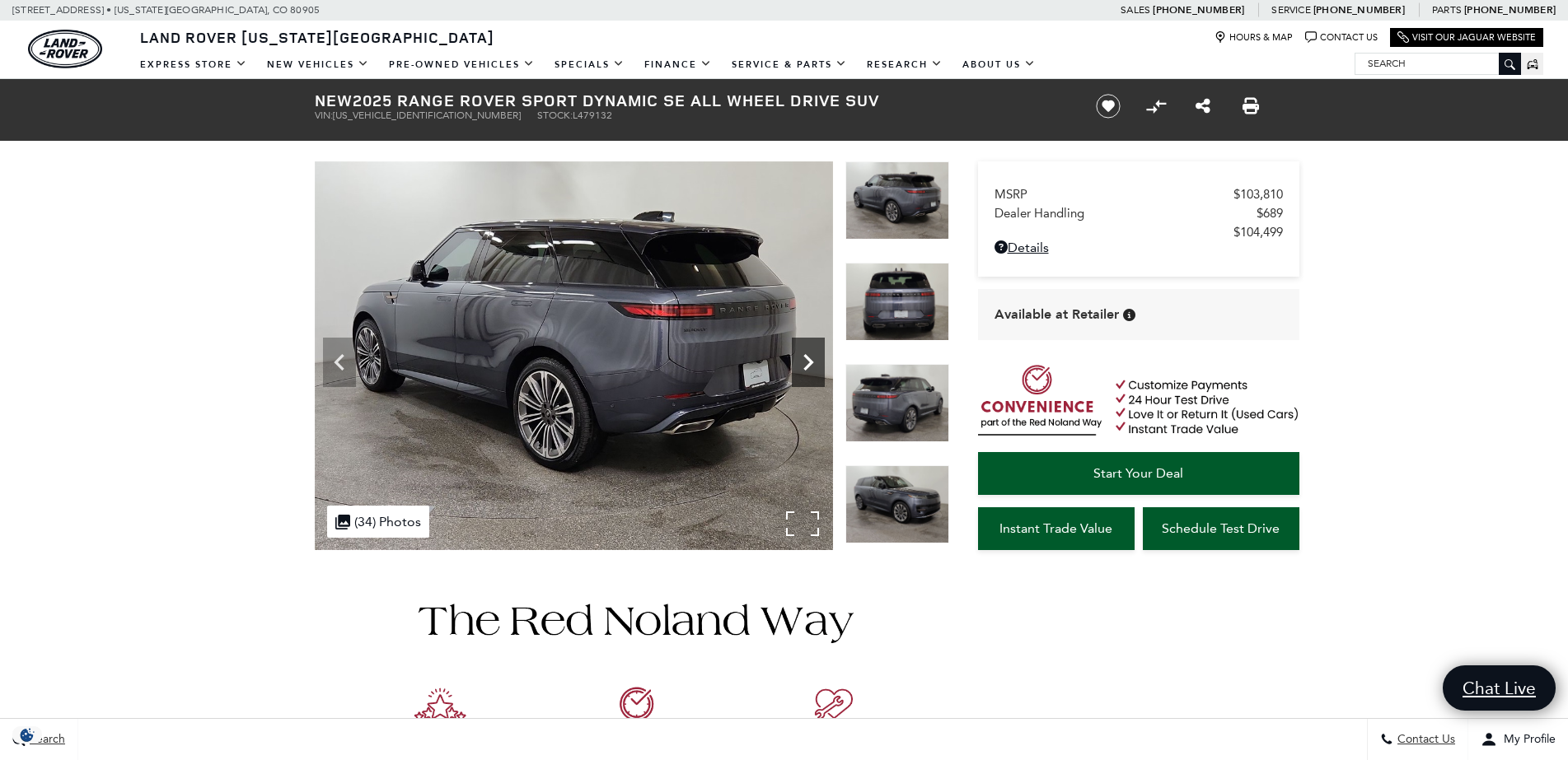
click at [816, 358] on icon "Next" at bounding box center [808, 362] width 33 height 33
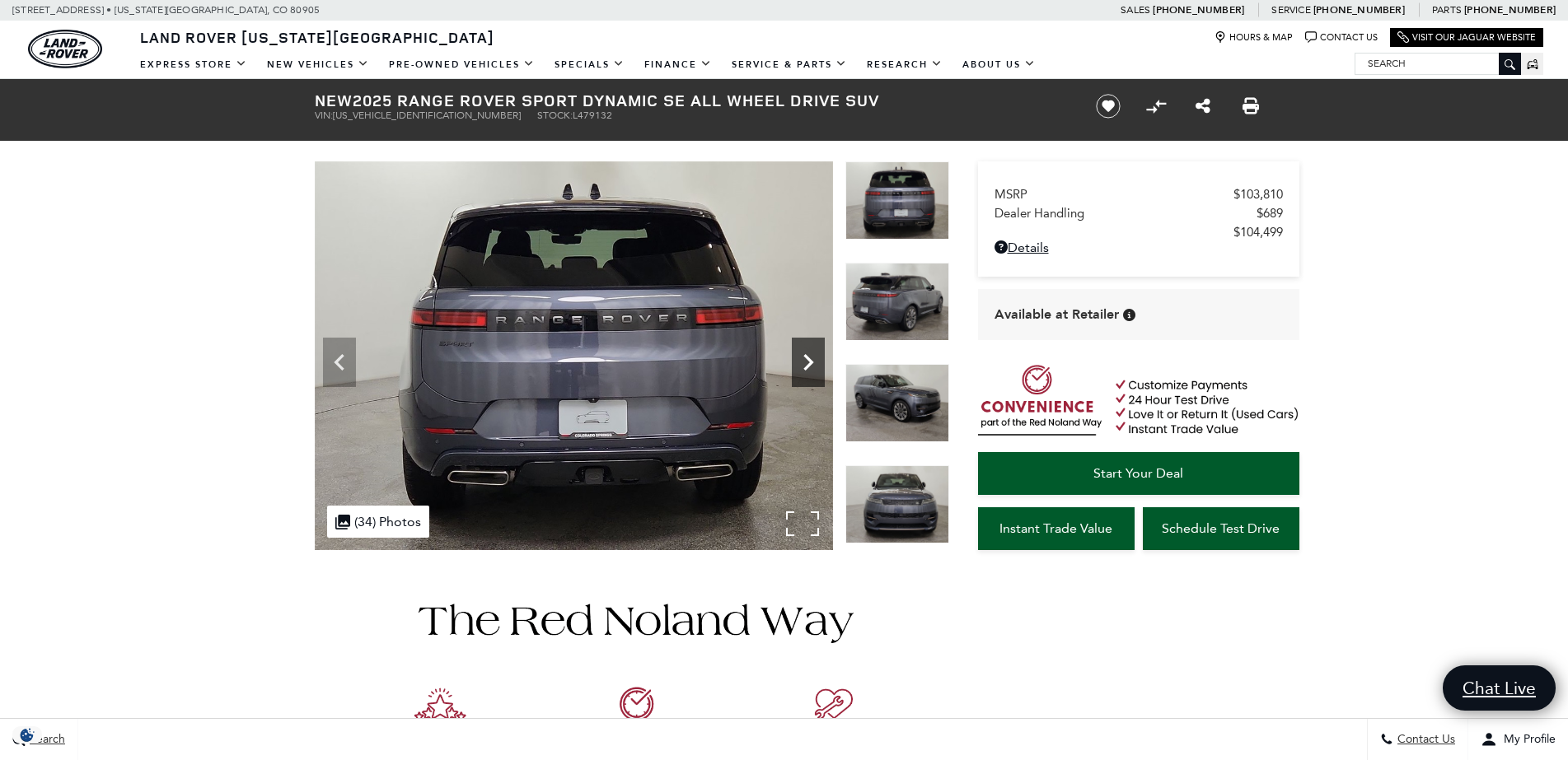
click at [804, 361] on icon "Next" at bounding box center [808, 362] width 33 height 33
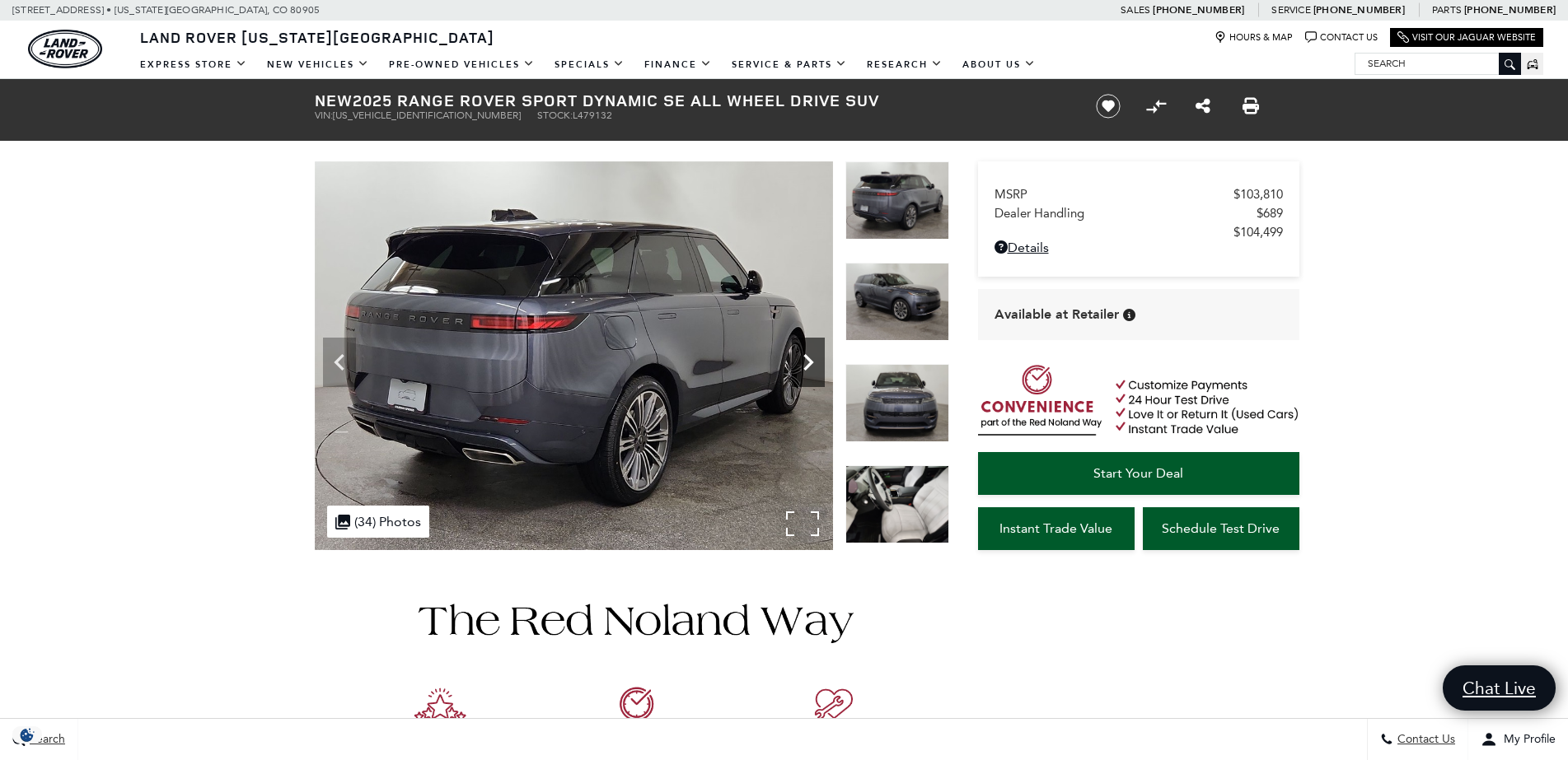
click at [804, 360] on icon "Next" at bounding box center [808, 362] width 33 height 33
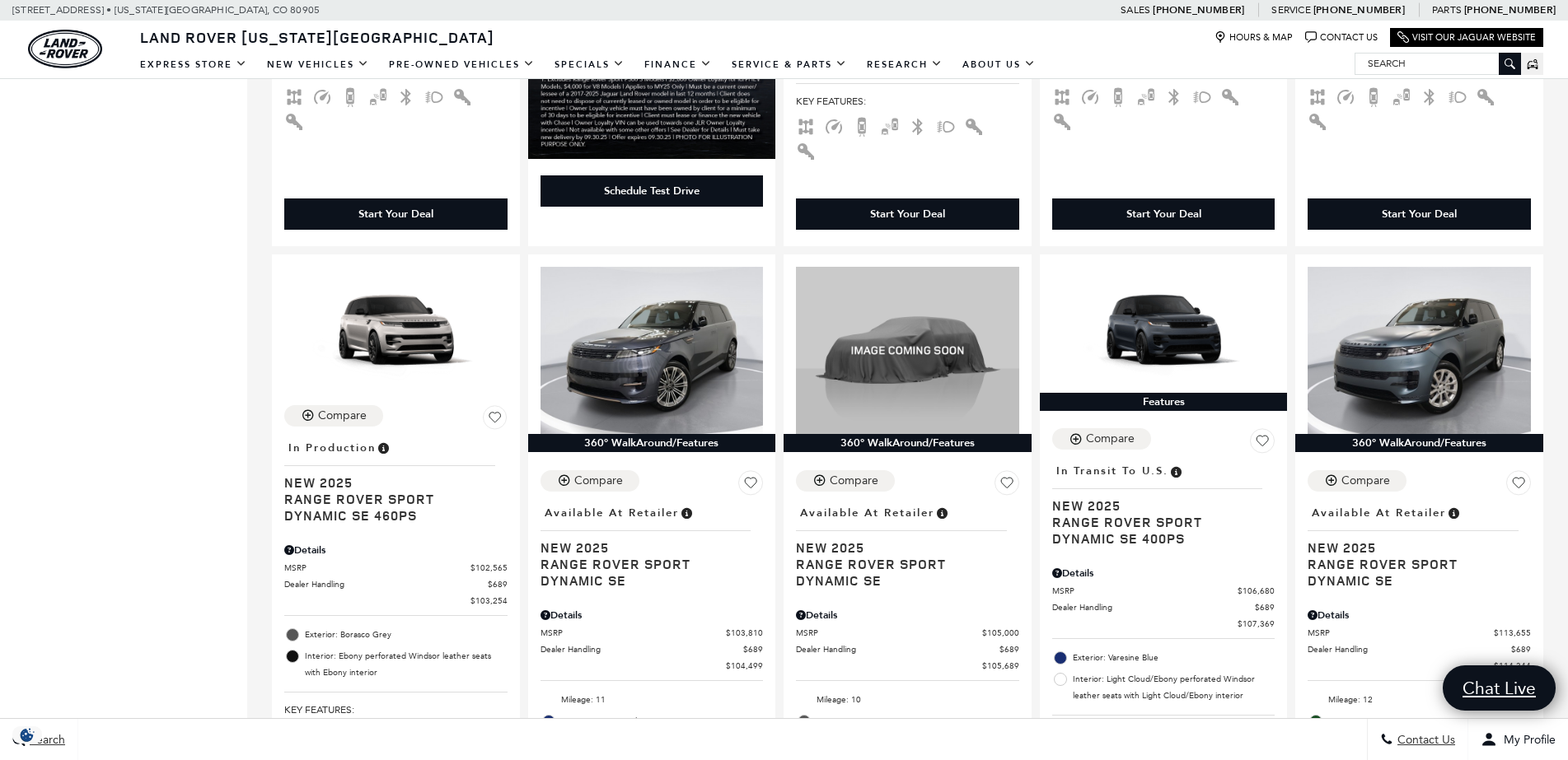
scroll to position [2341, 0]
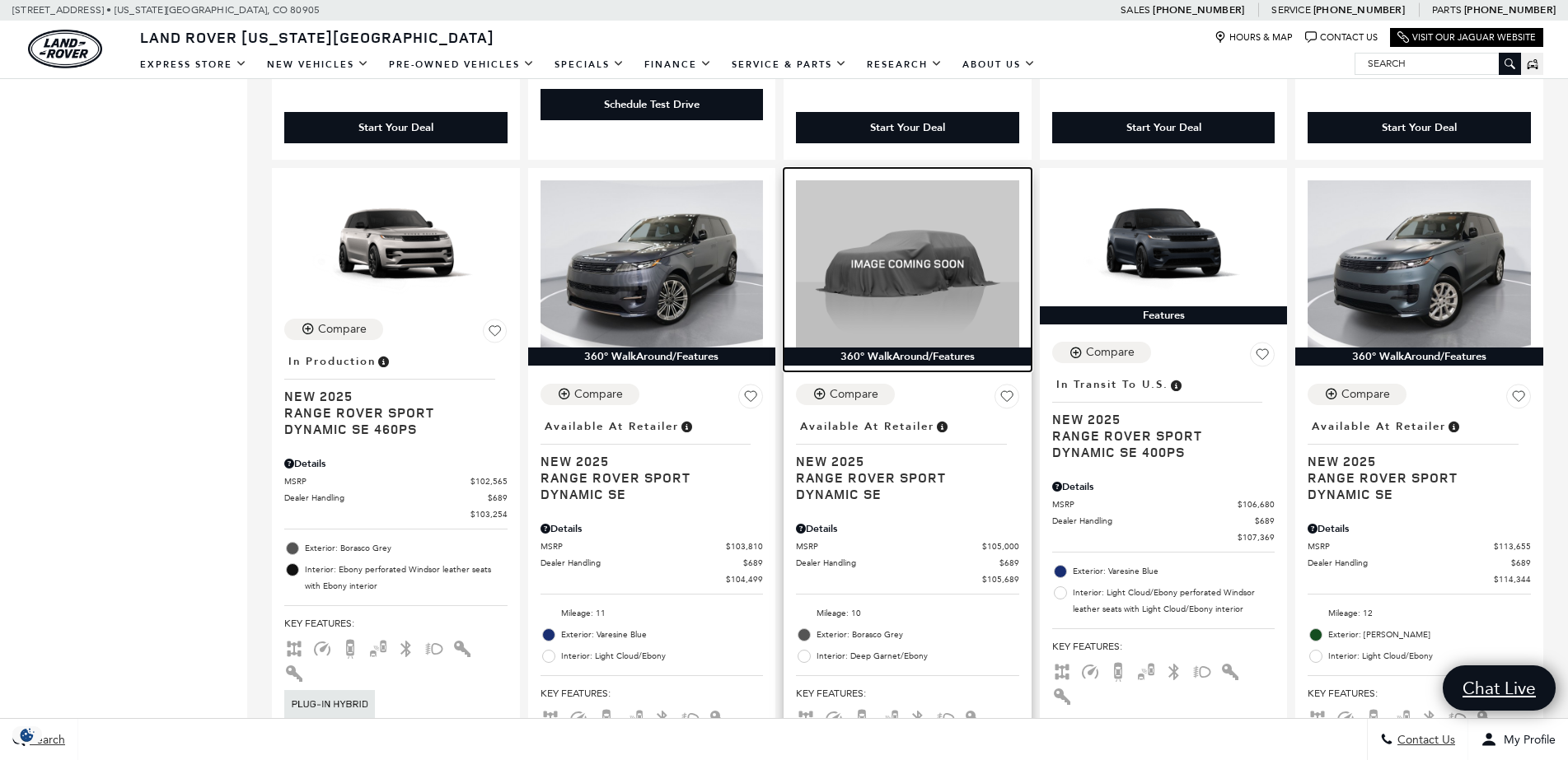
click at [861, 235] on img at bounding box center [907, 263] width 224 height 167
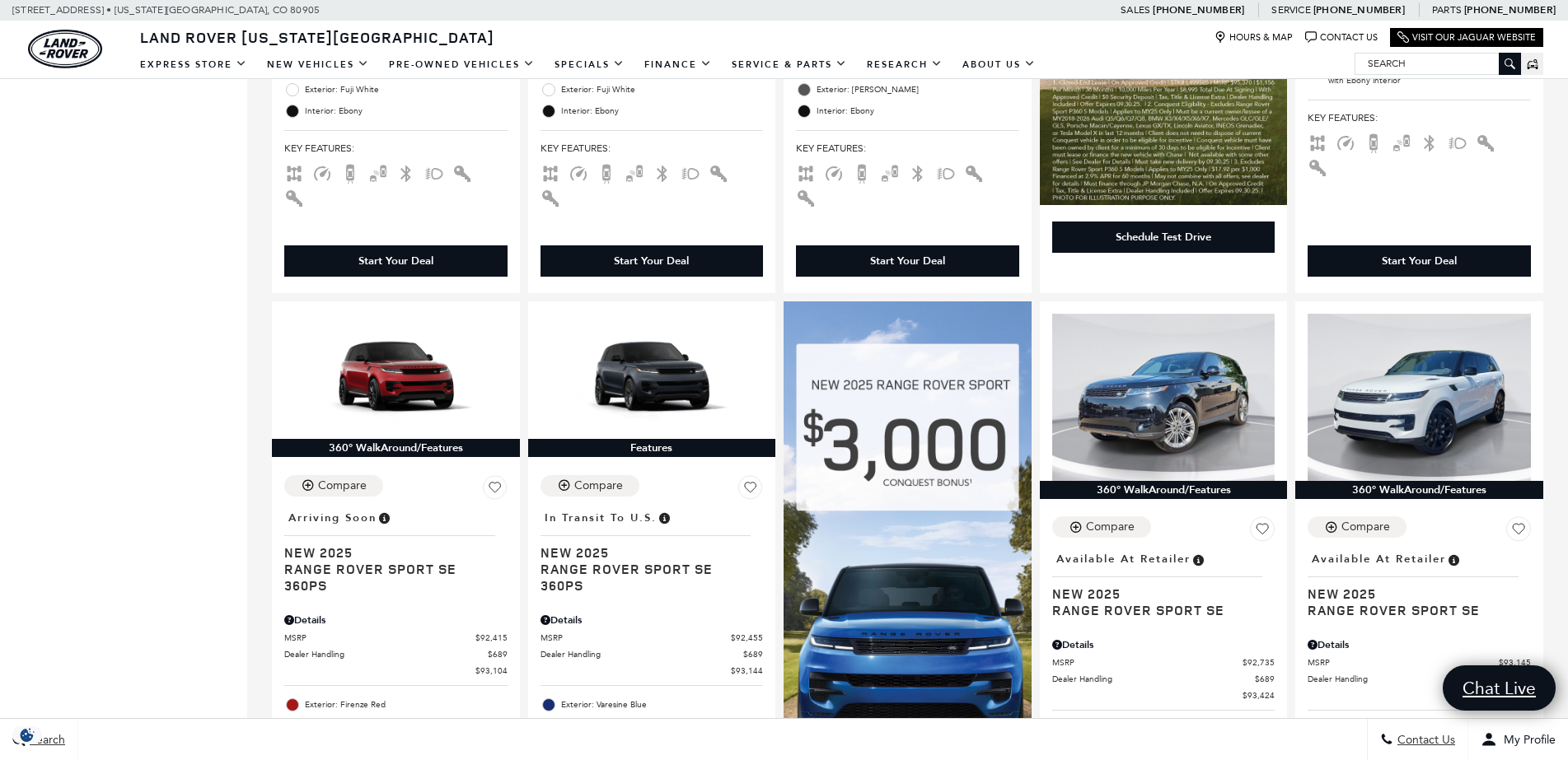
scroll to position [928, 0]
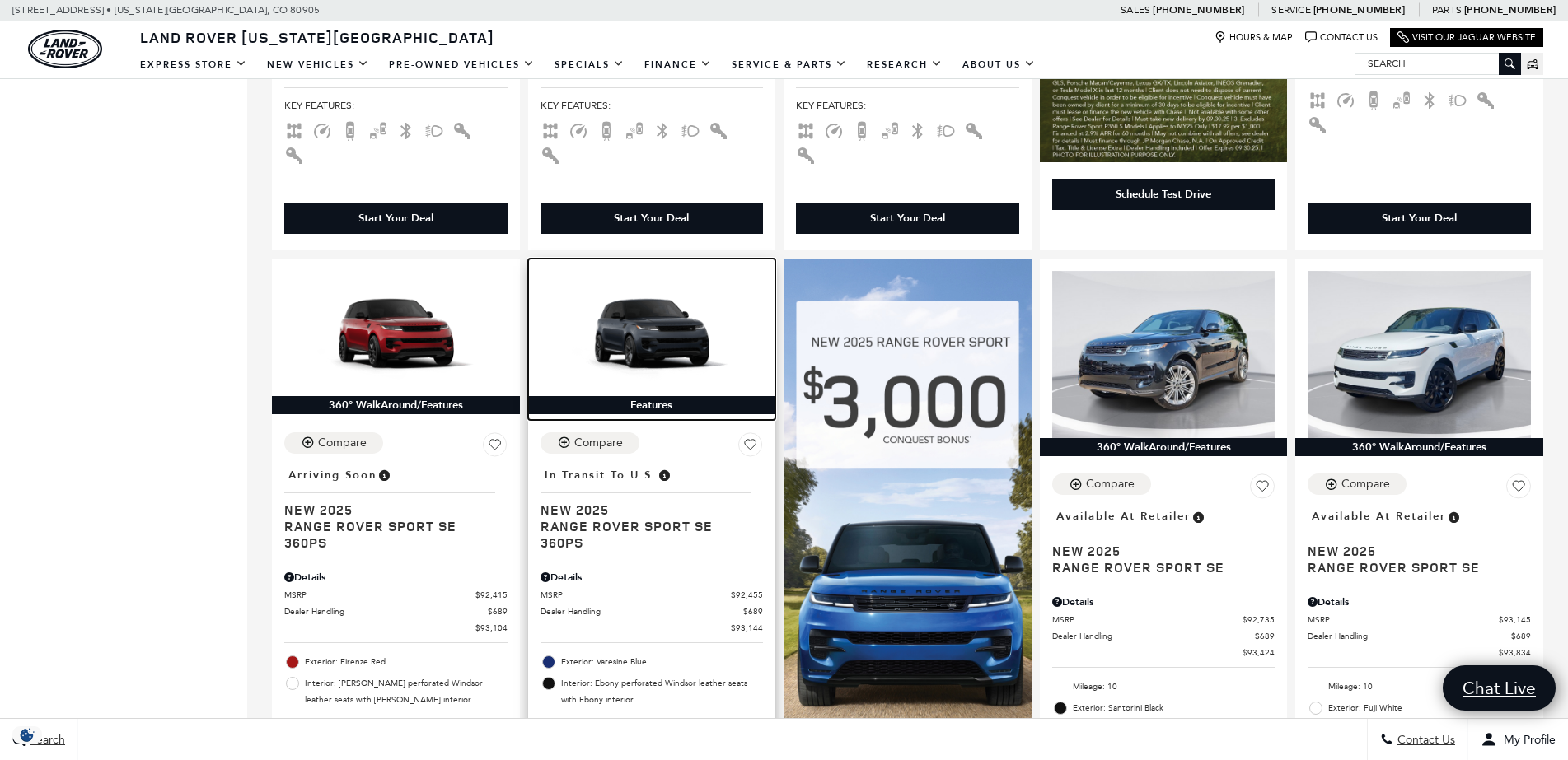
click at [683, 290] on img at bounding box center [652, 333] width 224 height 126
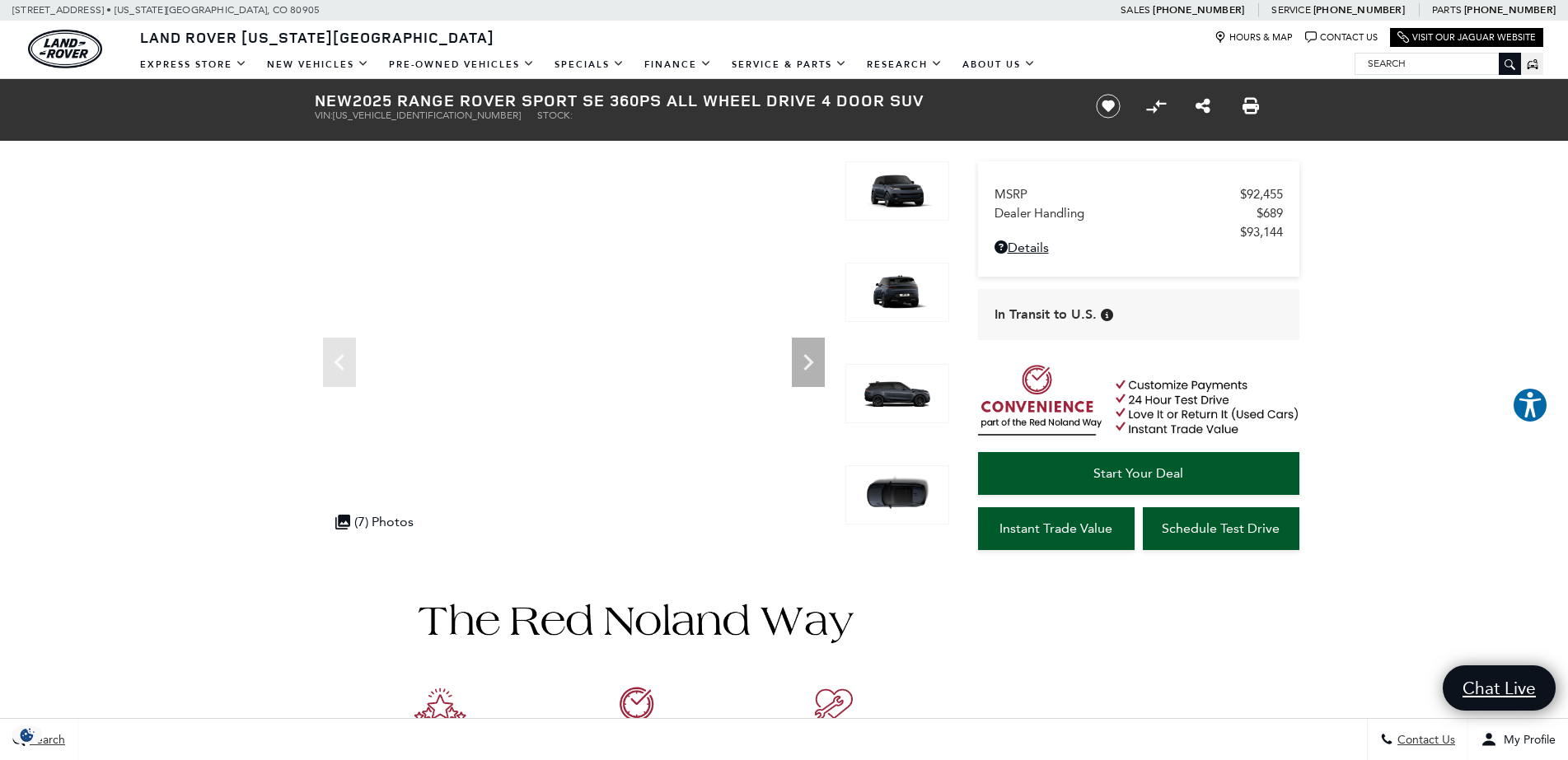
click at [877, 286] on img at bounding box center [897, 292] width 103 height 59
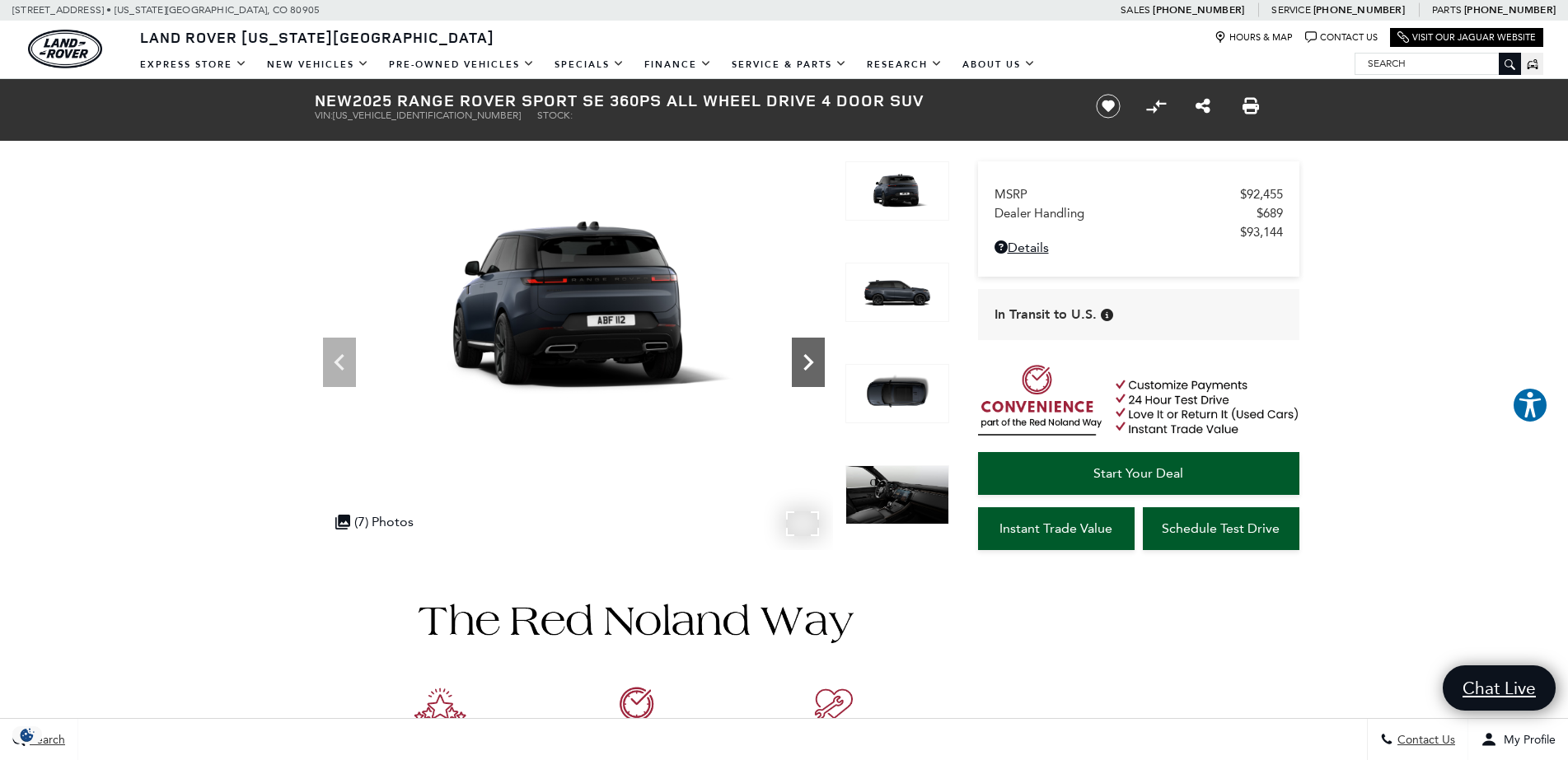
click at [801, 366] on icon "Next" at bounding box center [808, 362] width 33 height 33
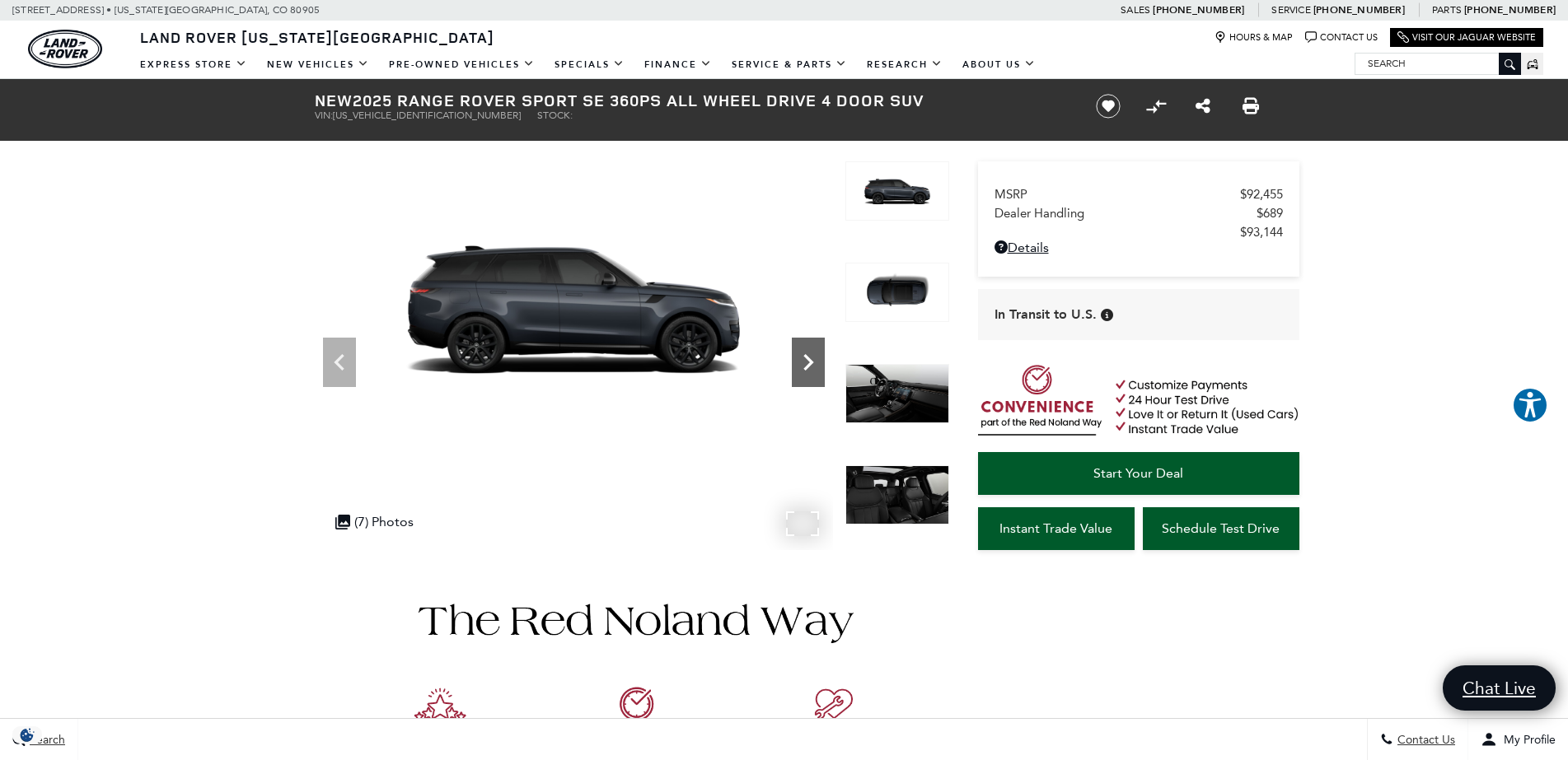
click at [801, 366] on icon "Next" at bounding box center [808, 362] width 33 height 33
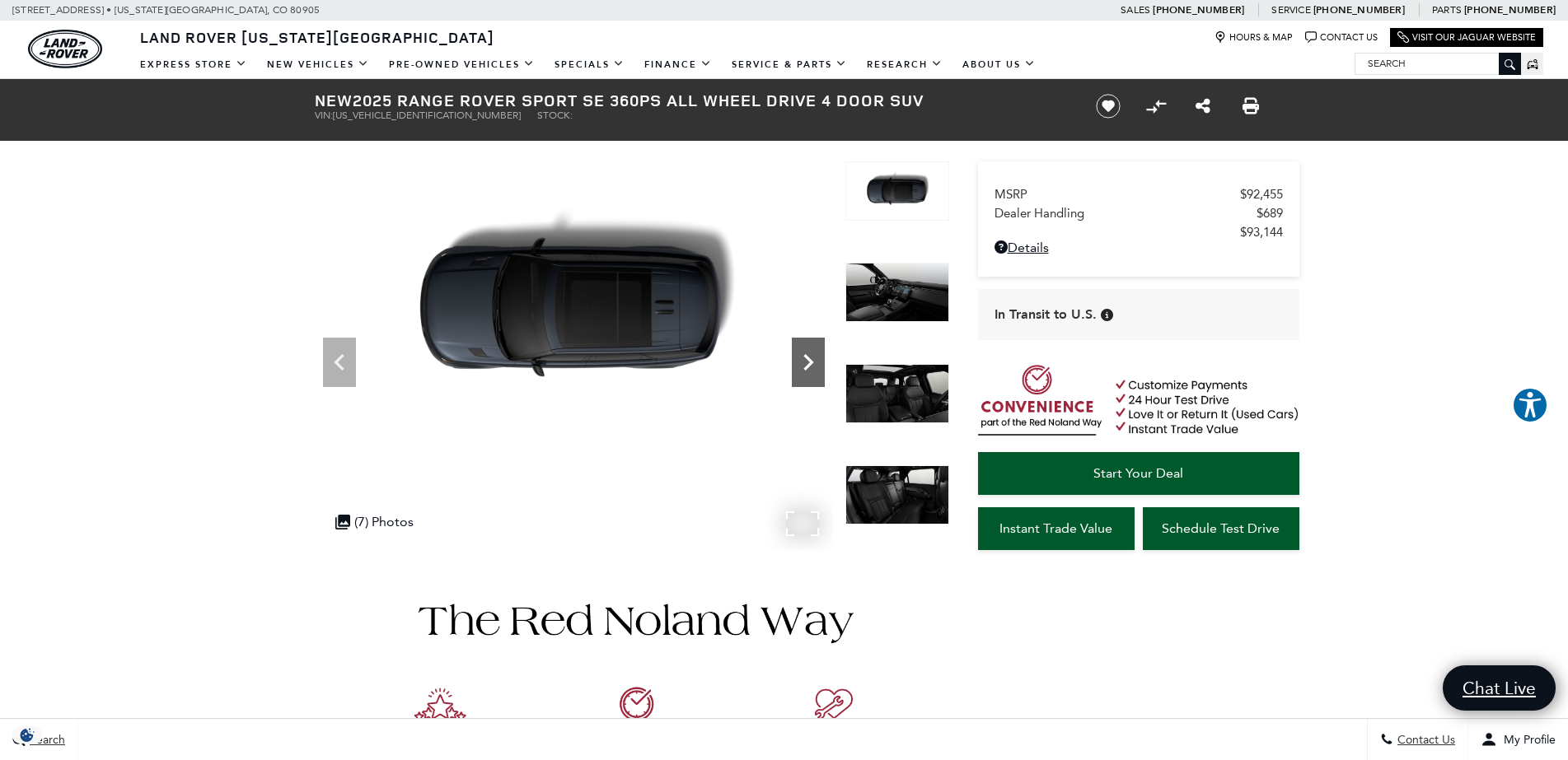
click at [801, 366] on icon "Next" at bounding box center [808, 362] width 33 height 33
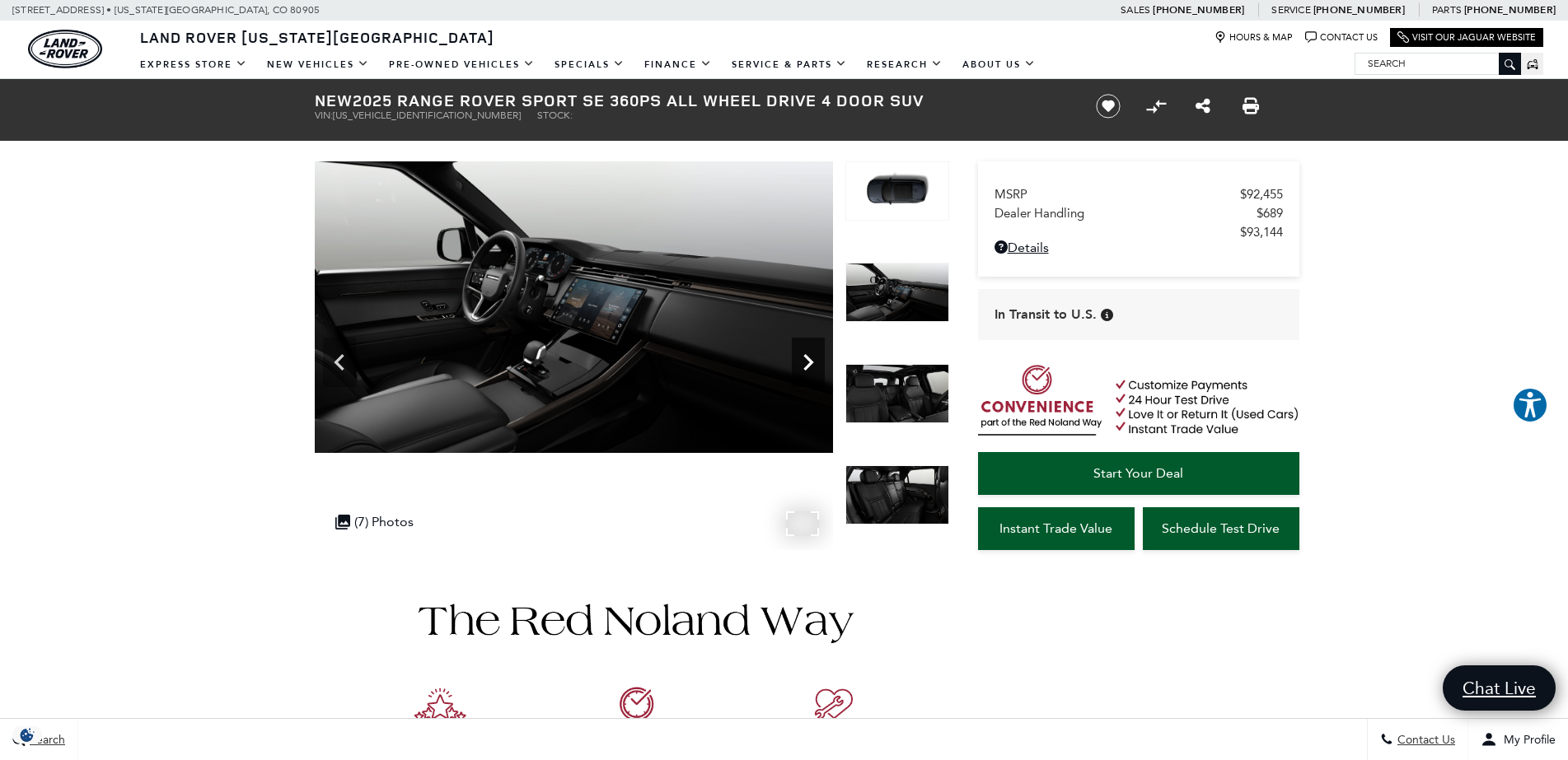
click at [801, 366] on icon "Next" at bounding box center [808, 362] width 33 height 33
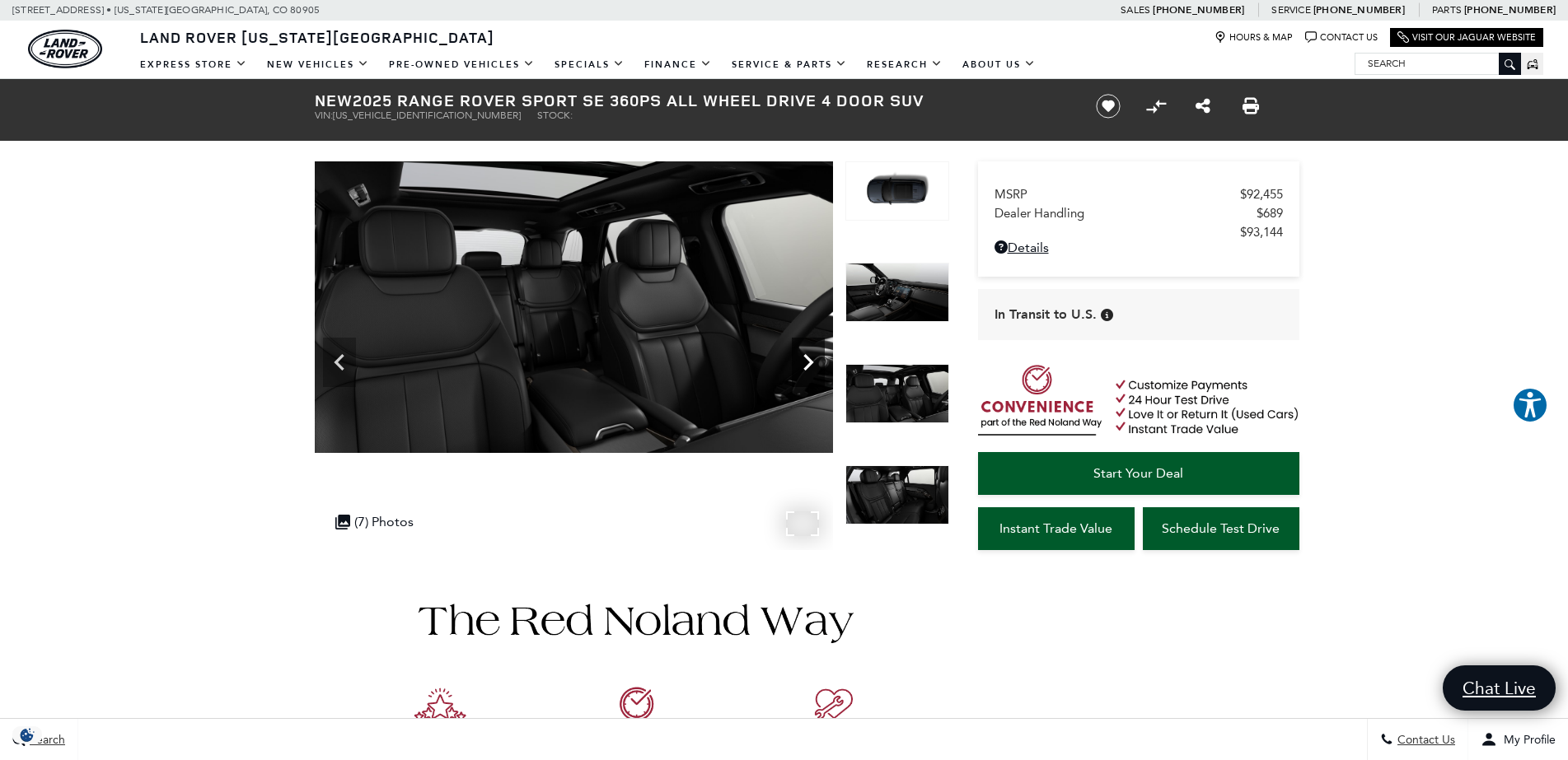
click at [801, 366] on icon "Next" at bounding box center [808, 362] width 33 height 33
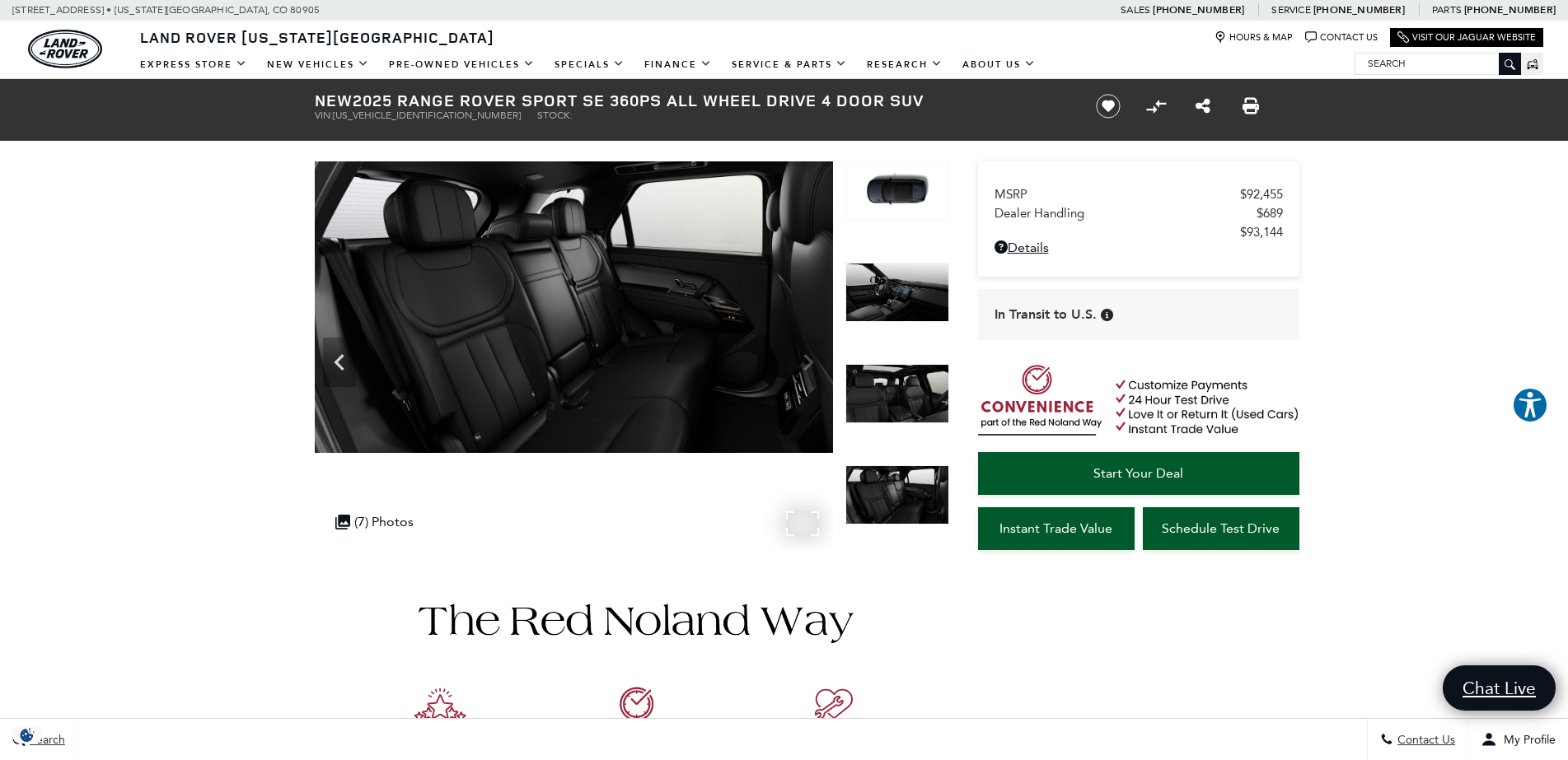
click at [805, 362] on img at bounding box center [574, 308] width 518 height 292
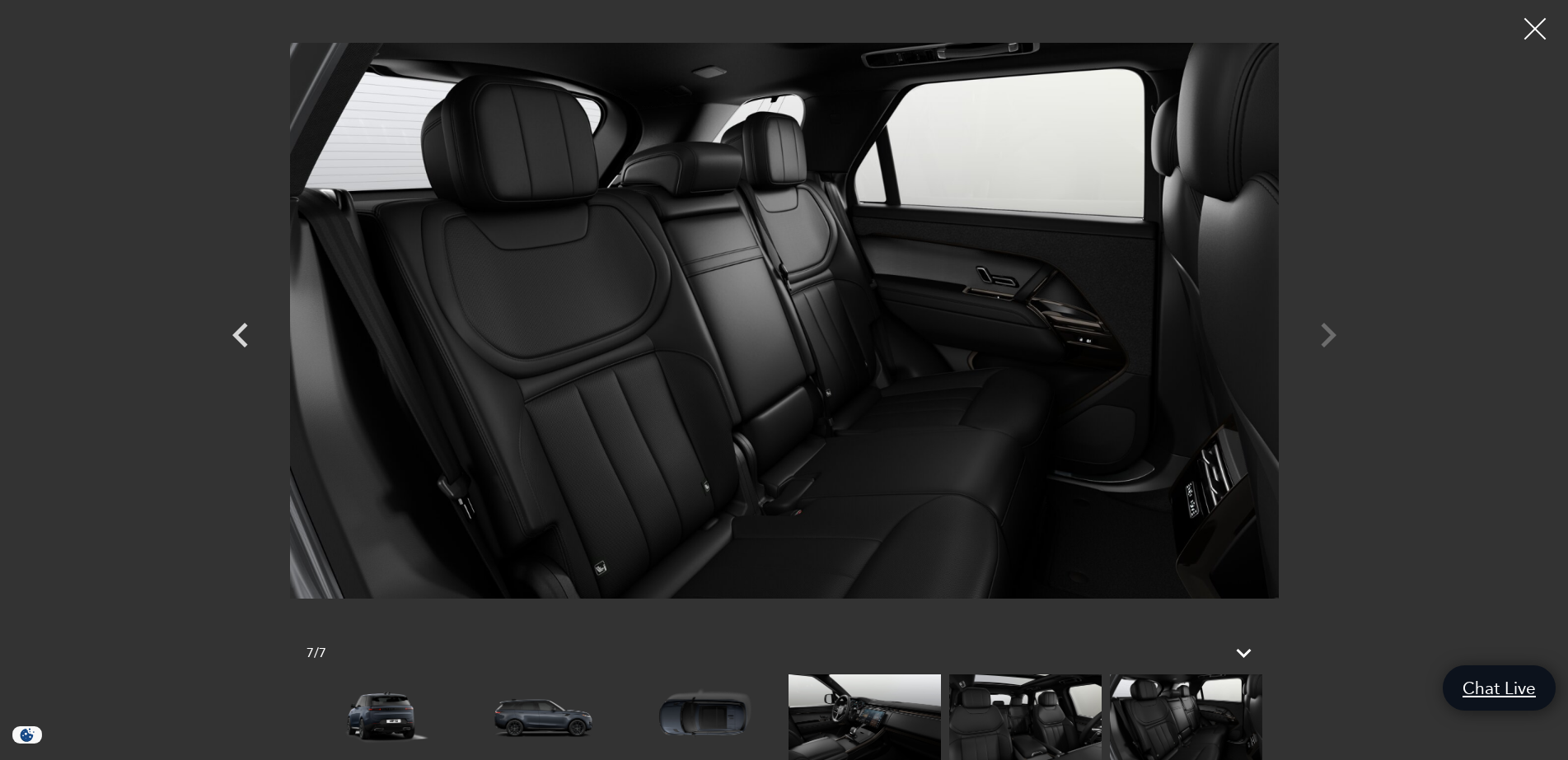
click at [1547, 22] on div at bounding box center [1535, 29] width 43 height 43
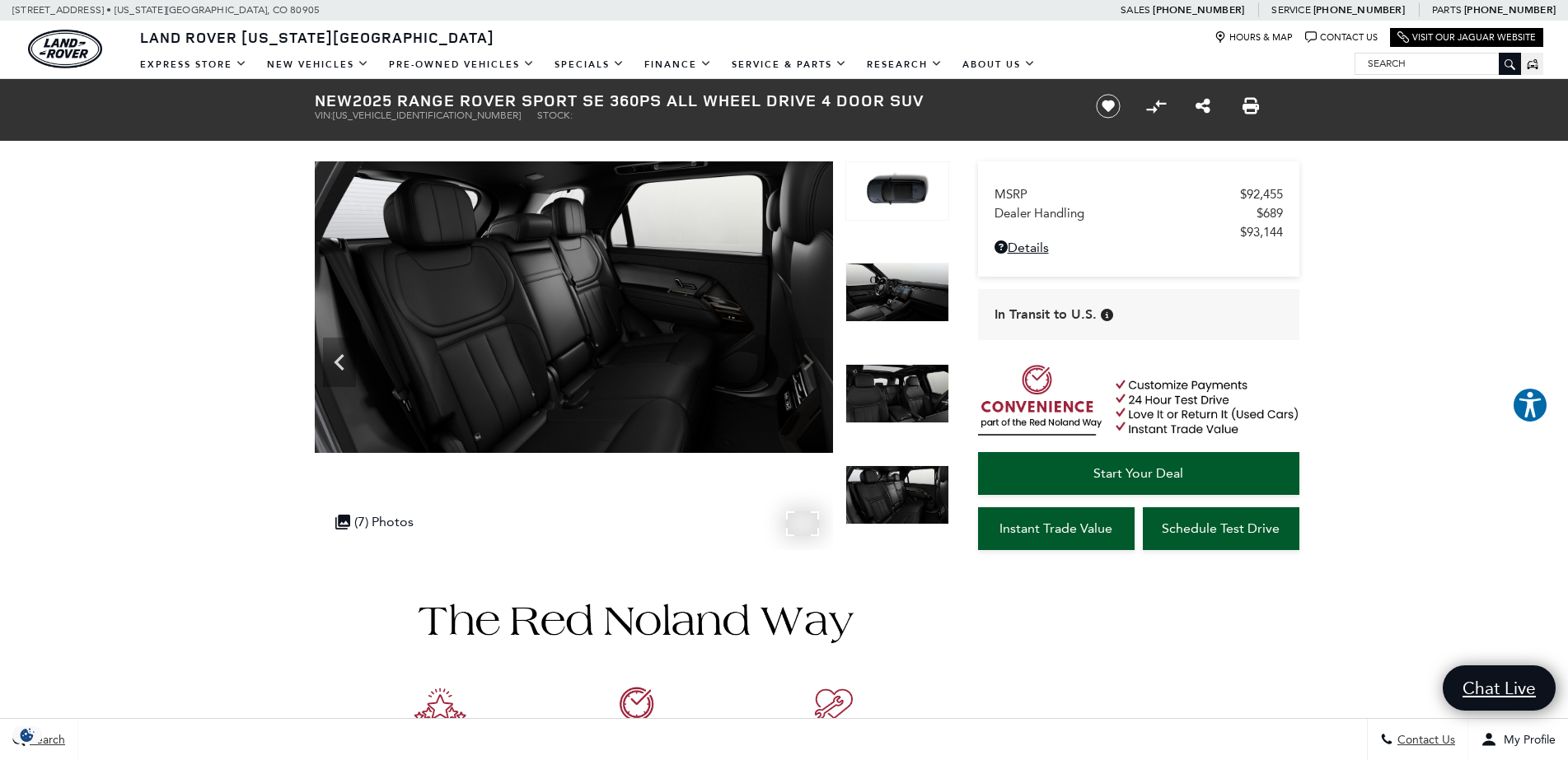
click at [813, 361] on img at bounding box center [574, 308] width 518 height 292
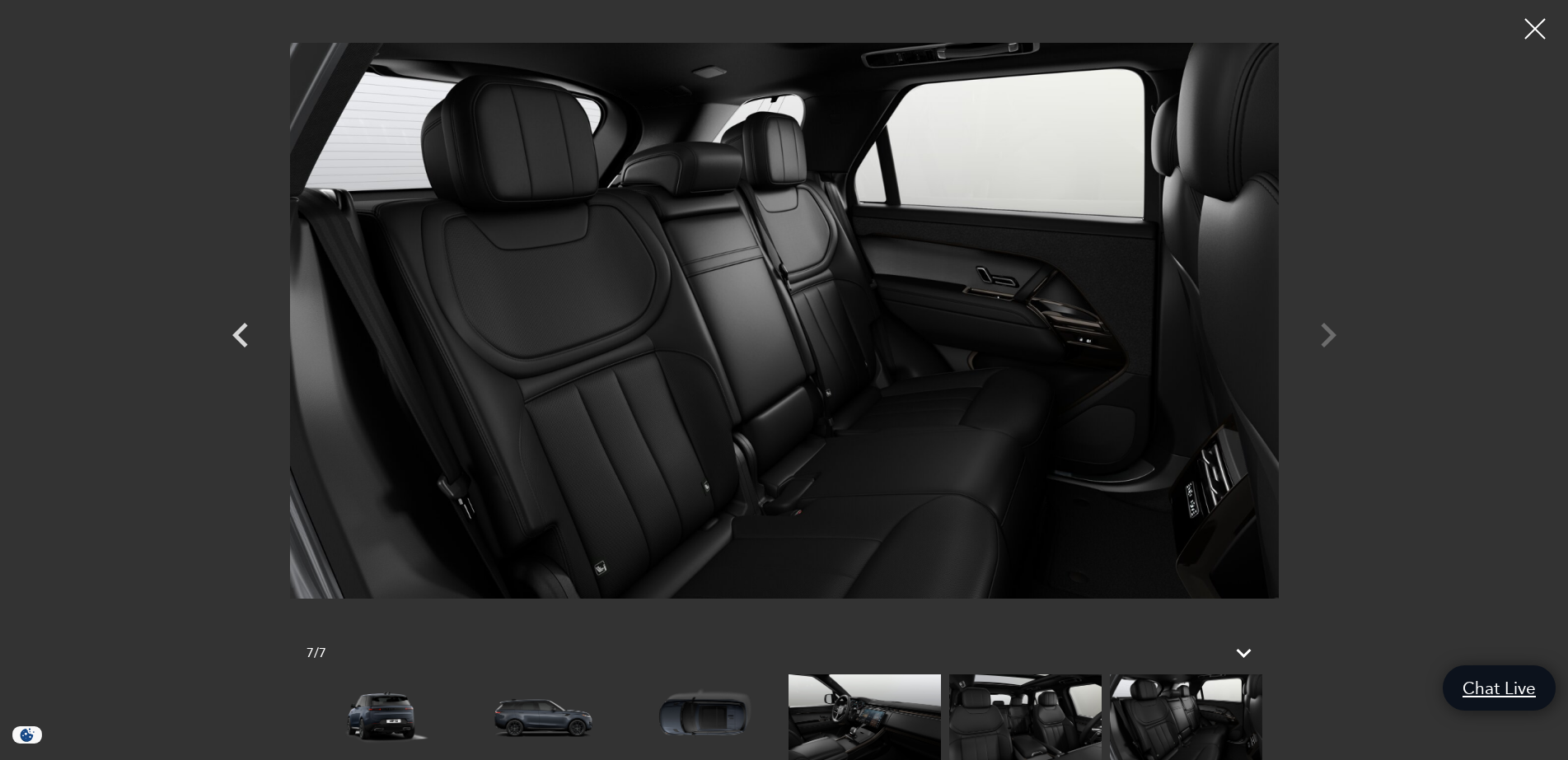
click at [1328, 337] on div at bounding box center [784, 320] width 1153 height 616
click at [249, 338] on icon "Previous" at bounding box center [240, 334] width 49 height 49
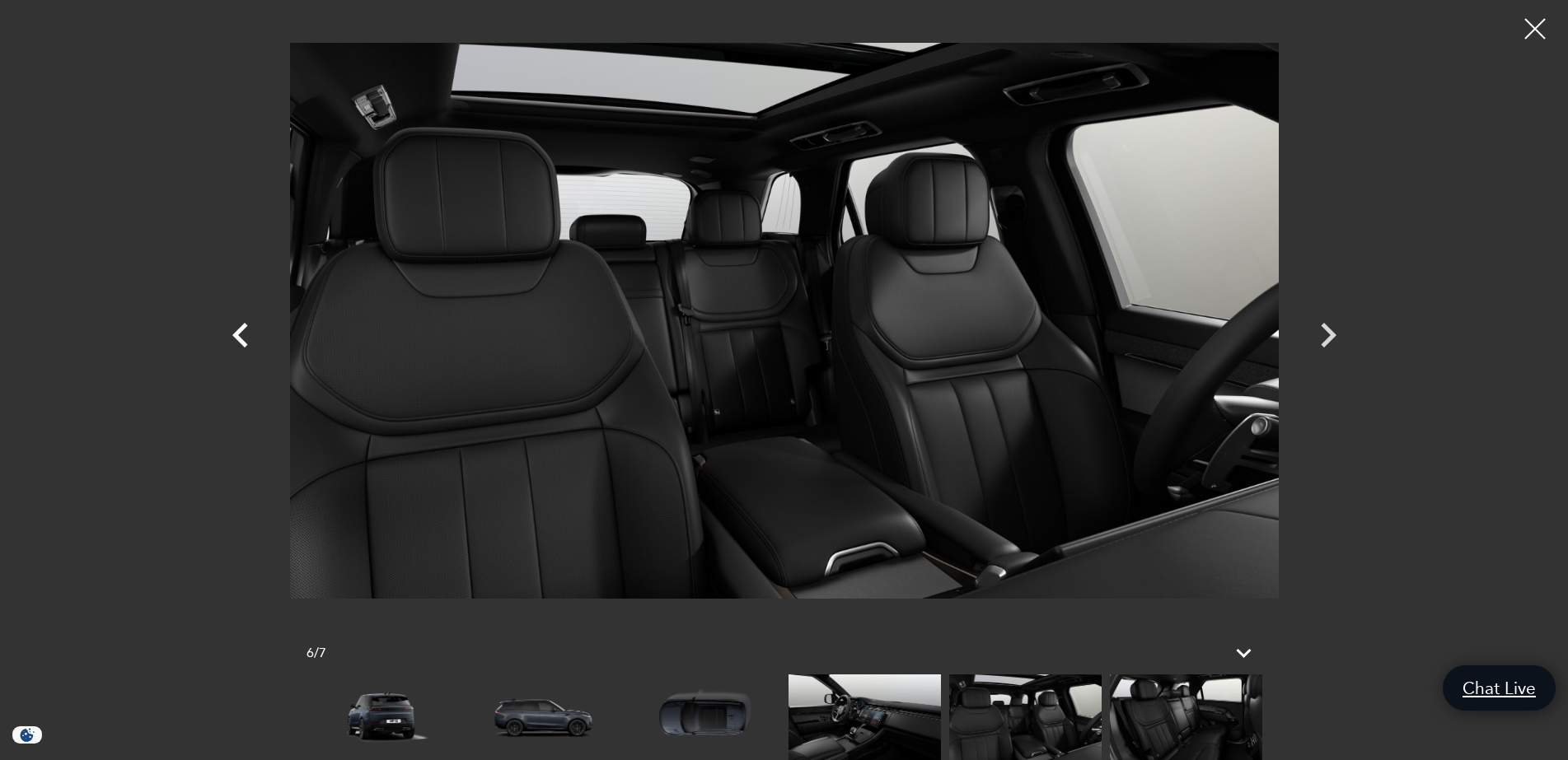
click at [249, 338] on icon "Previous" at bounding box center [240, 334] width 49 height 49
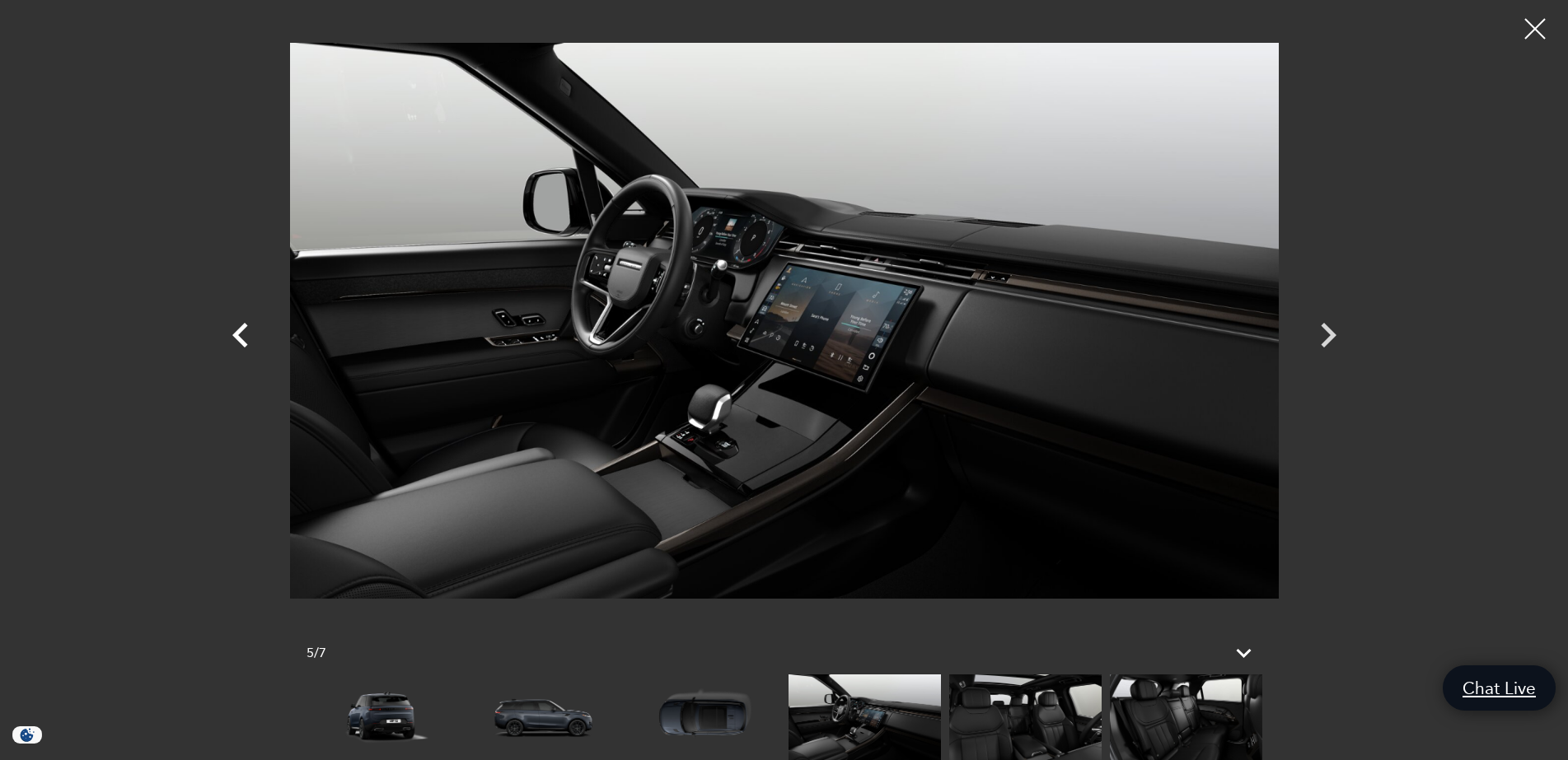
click at [249, 338] on icon "Previous" at bounding box center [240, 334] width 49 height 49
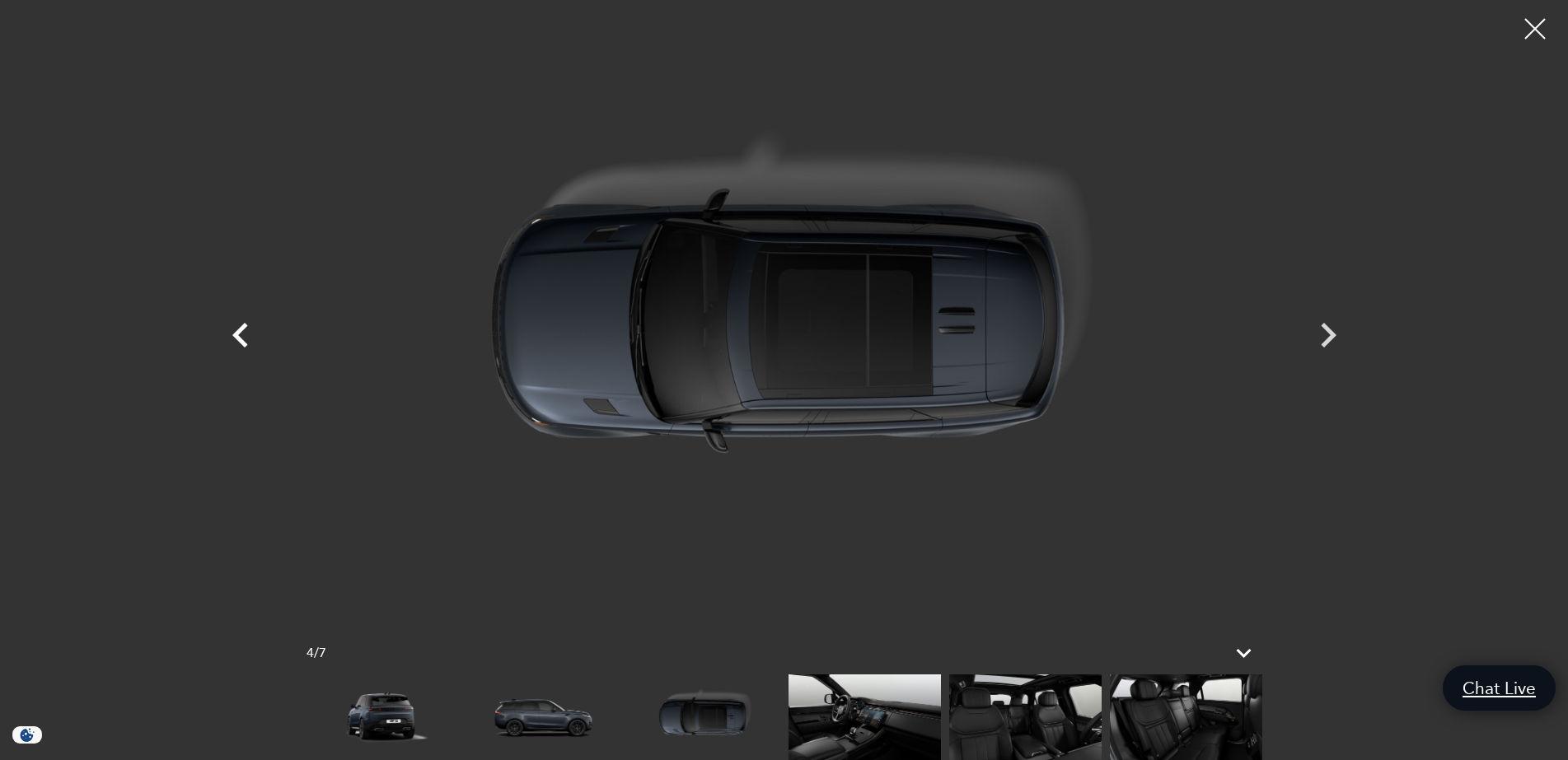
click at [249, 338] on icon "Previous" at bounding box center [240, 334] width 49 height 49
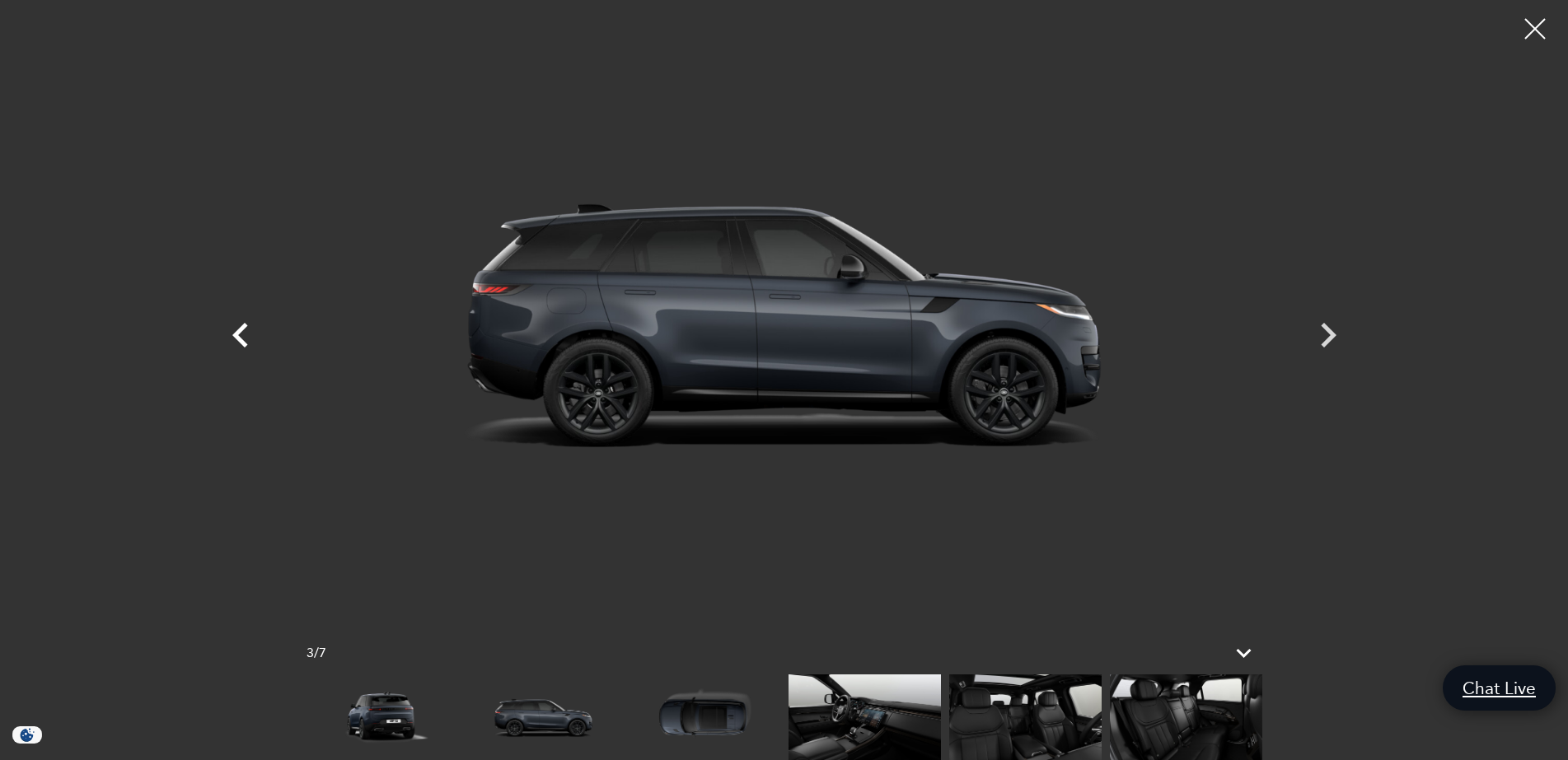
click at [250, 336] on icon "Previous" at bounding box center [240, 334] width 49 height 49
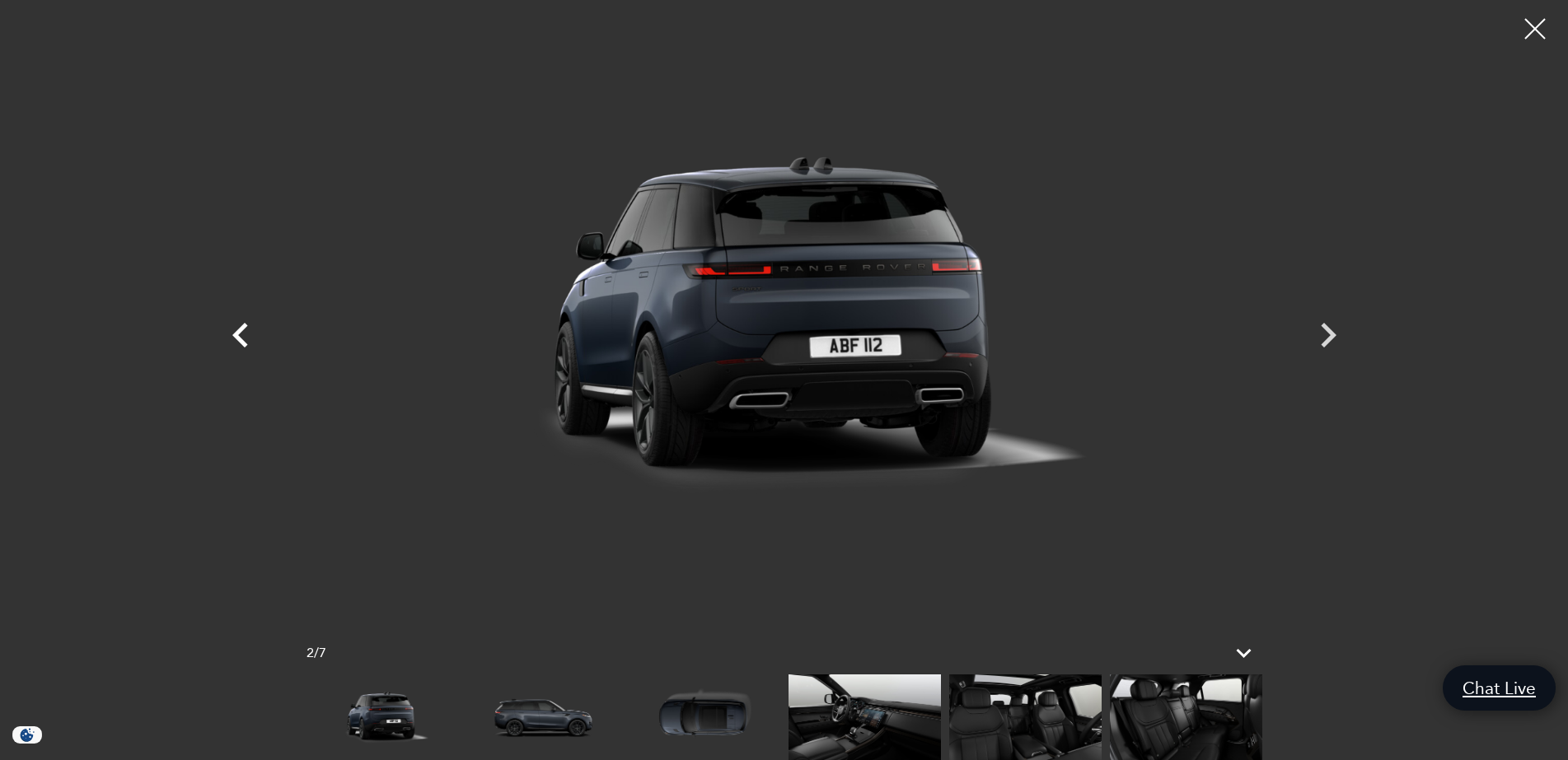
click at [250, 336] on icon "Previous" at bounding box center [240, 334] width 49 height 49
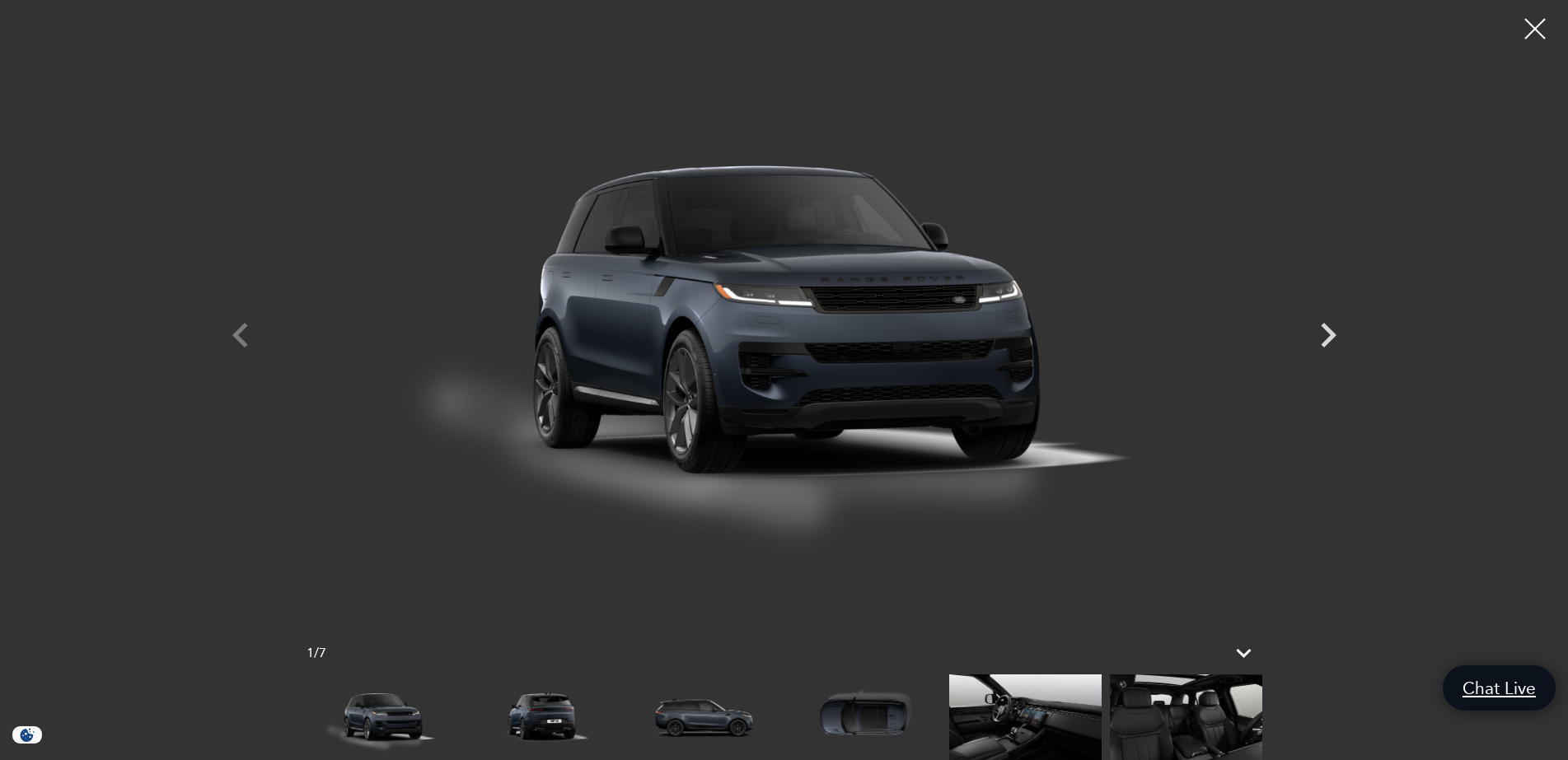
click at [250, 336] on div at bounding box center [784, 320] width 1153 height 616
click at [1538, 25] on div at bounding box center [1535, 29] width 43 height 43
